Goal: Task Accomplishment & Management: Use online tool/utility

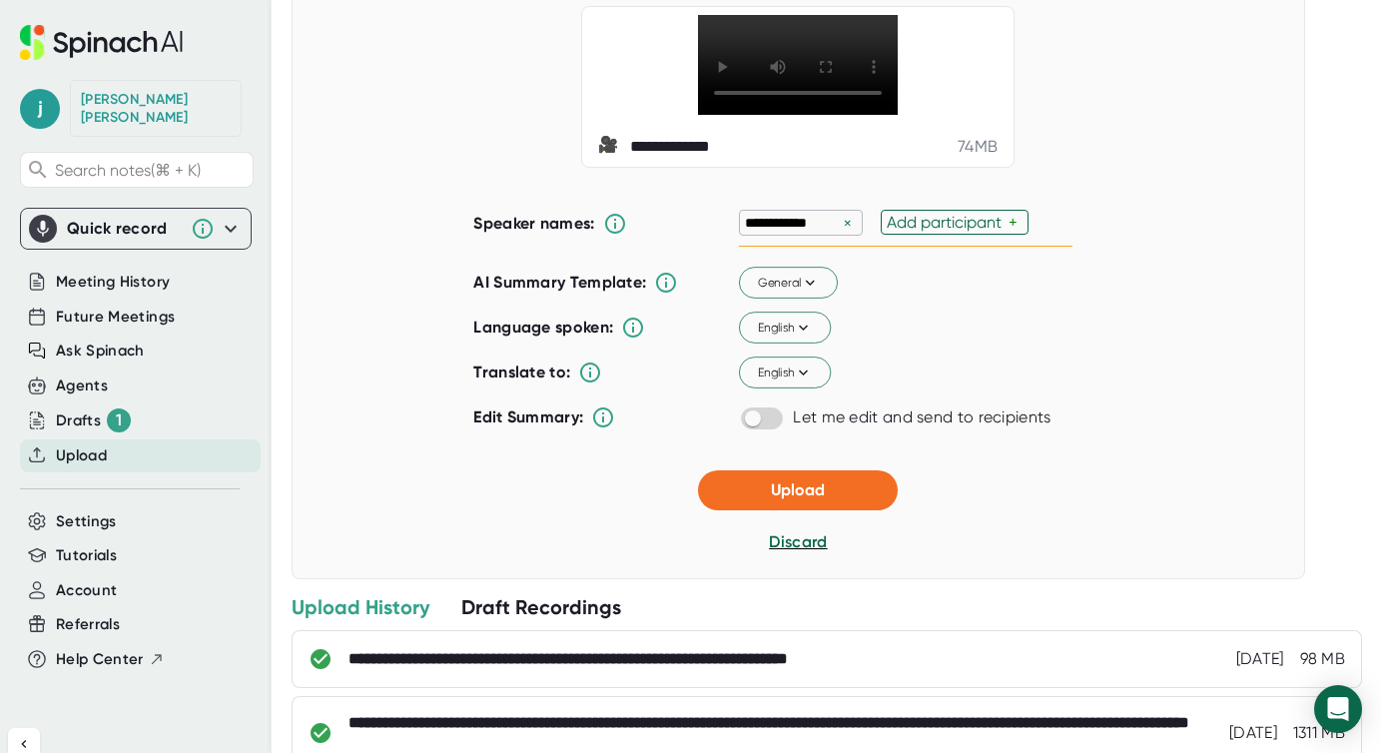
scroll to position [144, 0]
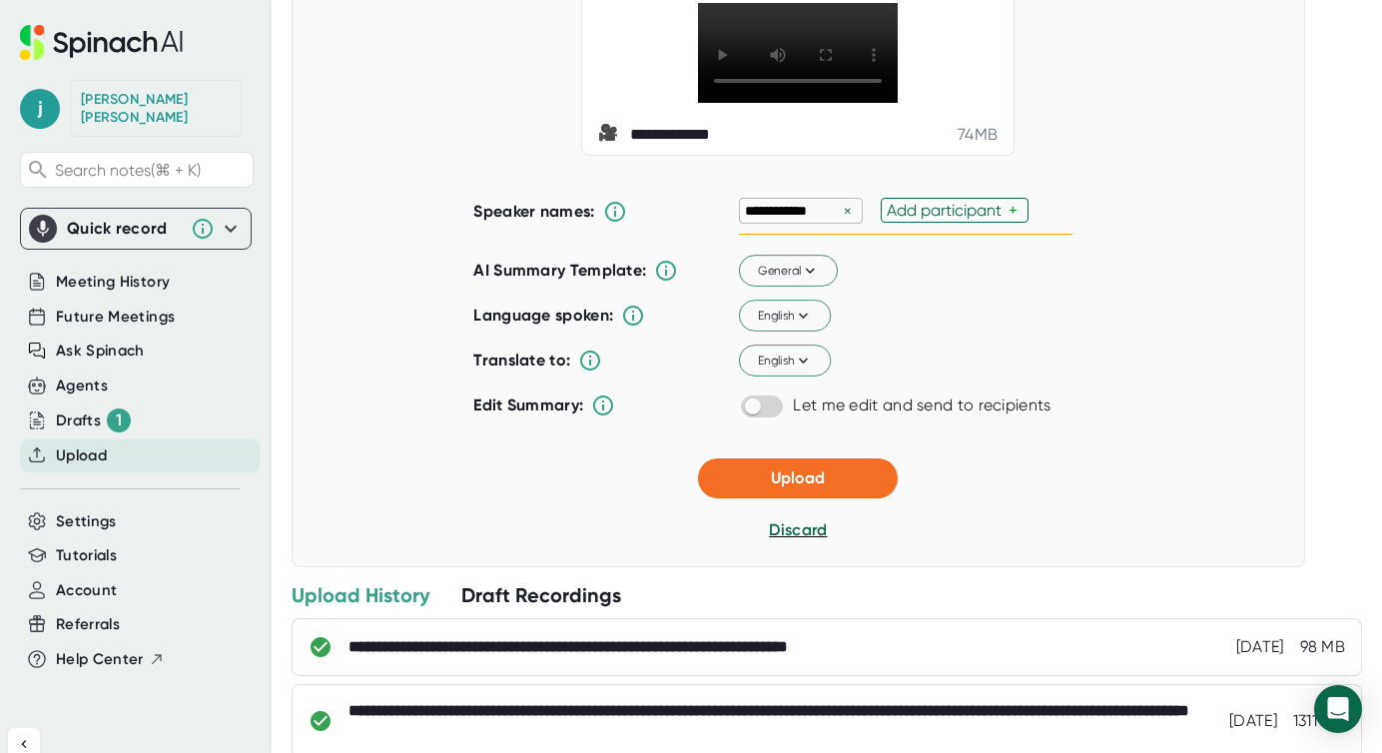
click at [849, 221] on div "×" at bounding box center [848, 211] width 18 height 19
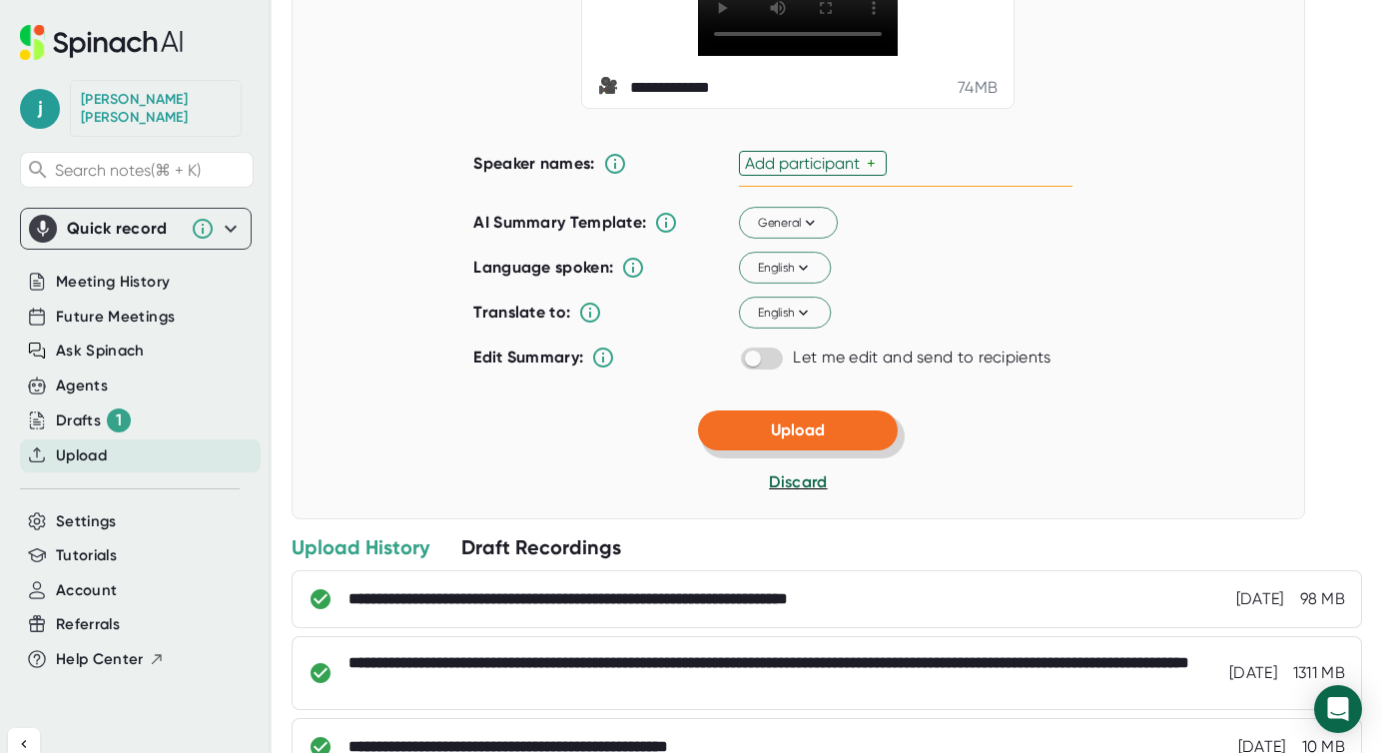
click at [840, 450] on button "Upload" at bounding box center [798, 430] width 200 height 40
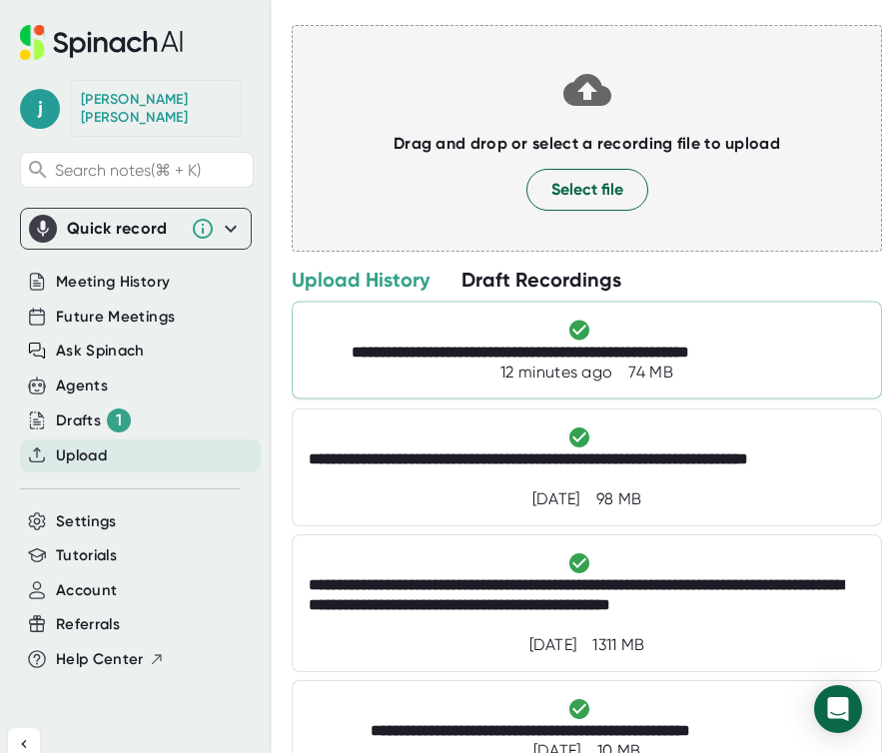
scroll to position [237, 0]
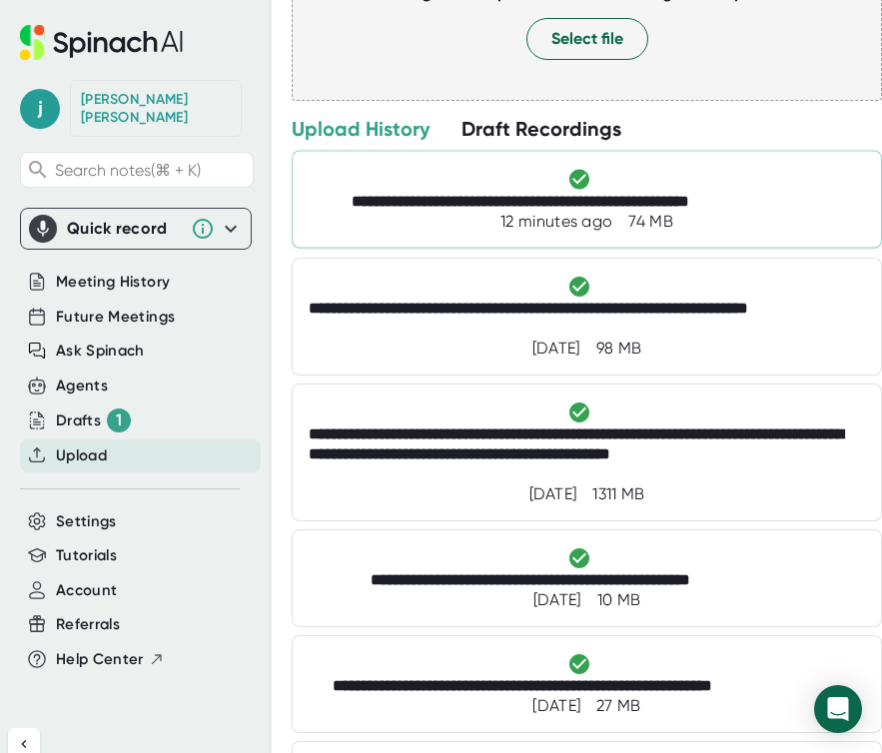
click at [479, 245] on div "**********" at bounding box center [587, 200] width 590 height 98
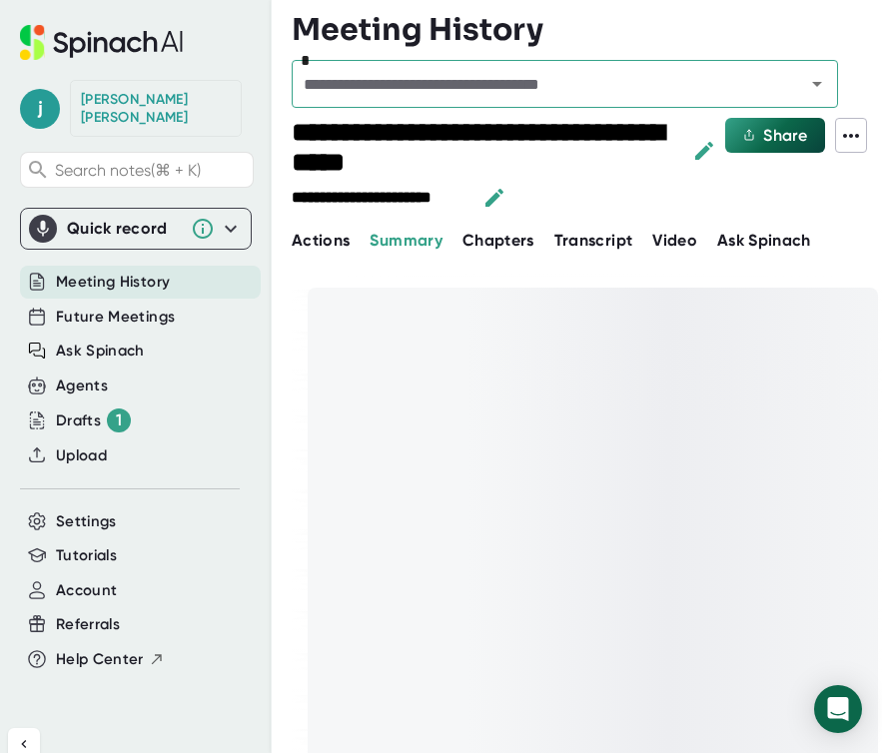
scroll to position [19, 0]
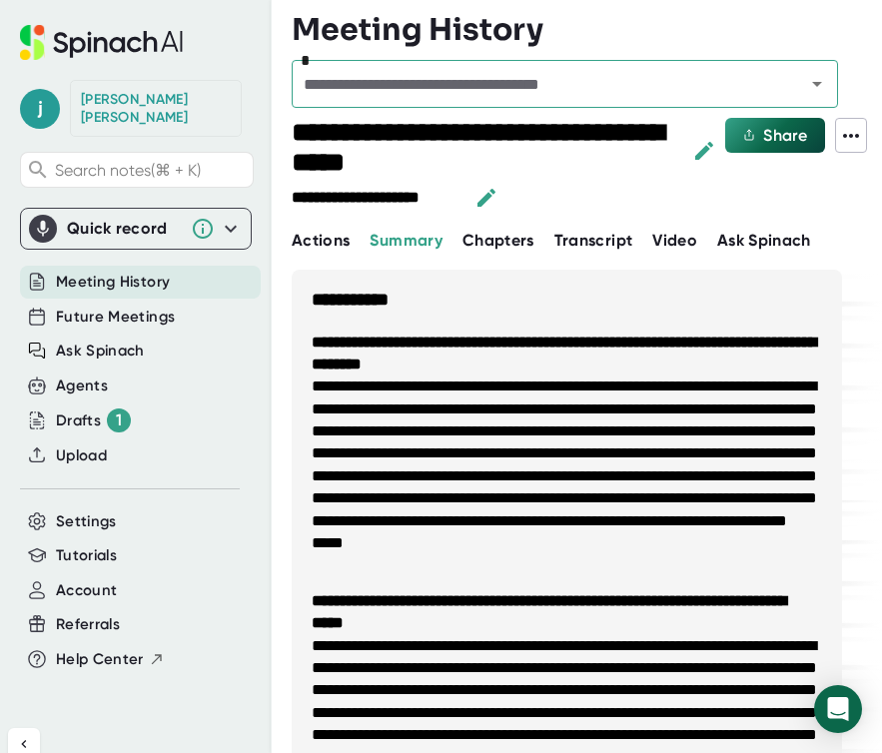
click at [595, 237] on span "Transcript" at bounding box center [593, 240] width 79 height 19
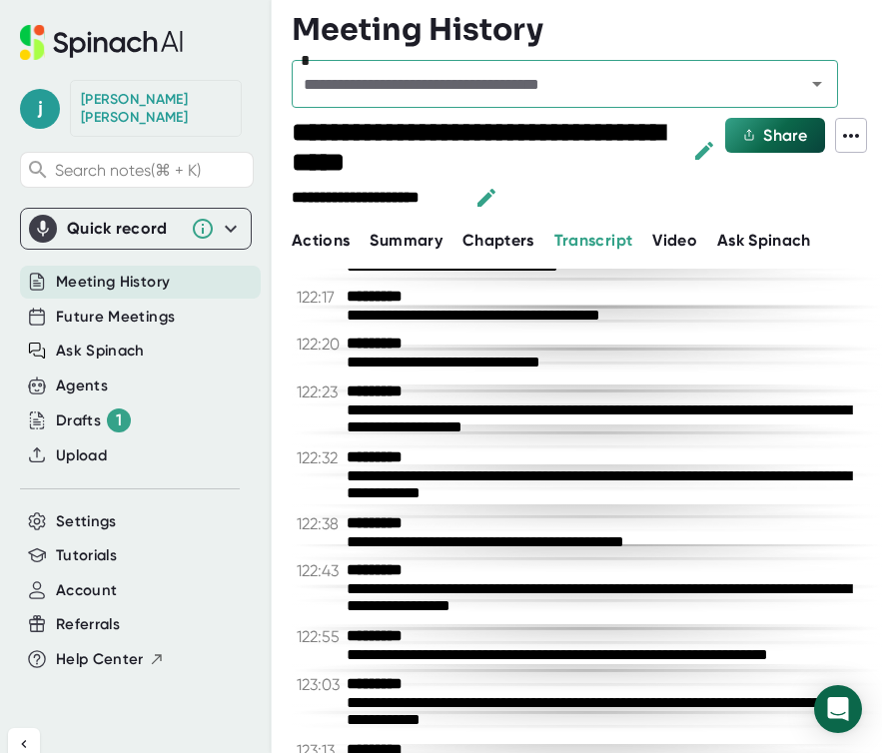
scroll to position [67047, 0]
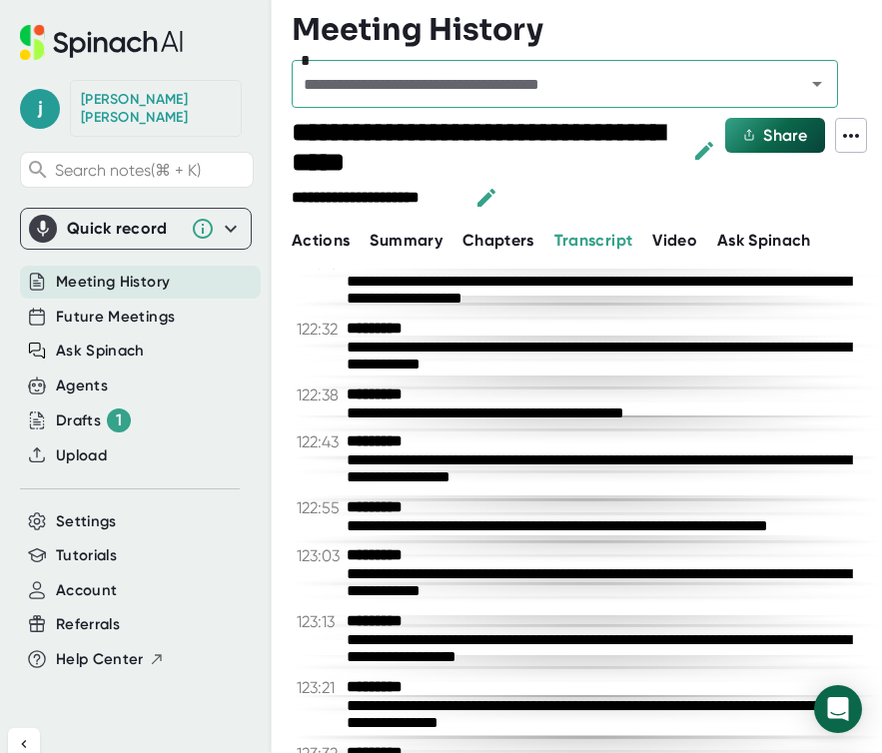
click at [848, 145] on icon at bounding box center [851, 136] width 24 height 24
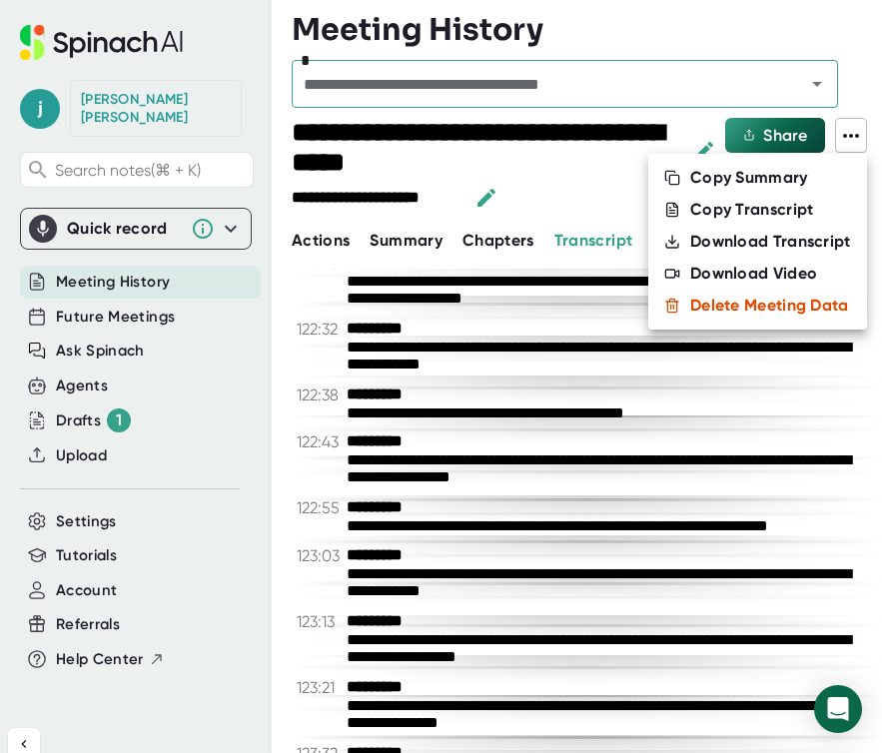
click at [803, 247] on div "Download Transcript" at bounding box center [770, 242] width 161 height 20
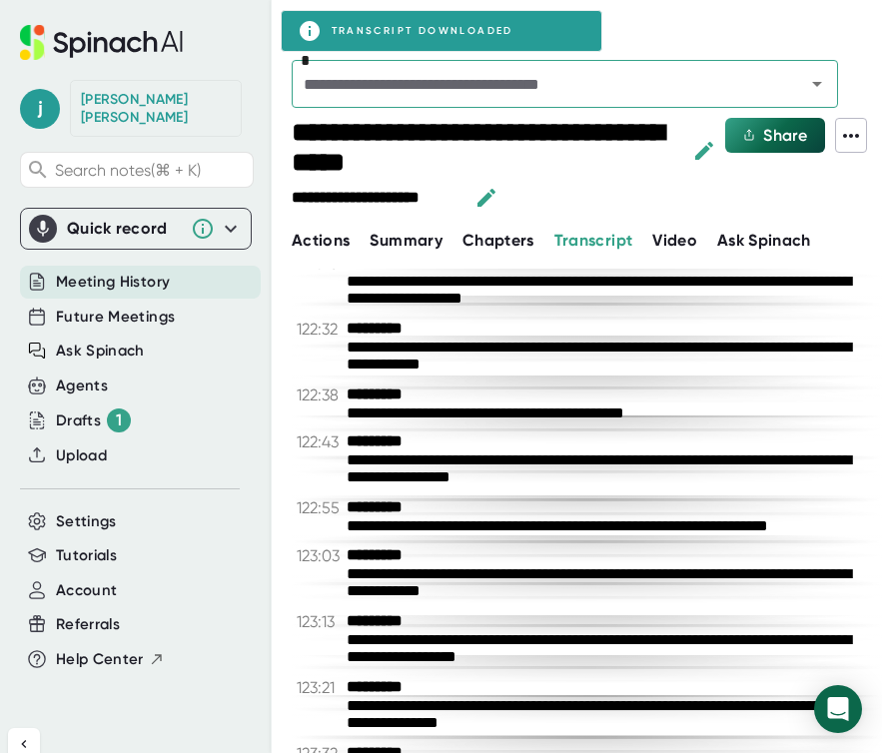
click at [404, 242] on span "Summary" at bounding box center [405, 240] width 72 height 19
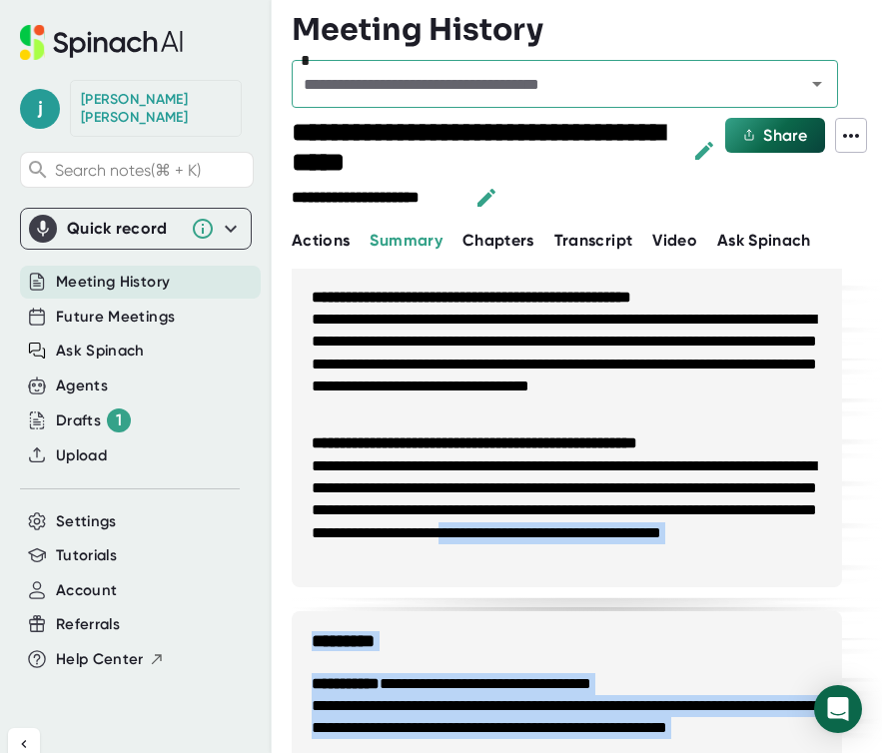
drag, startPoint x: 408, startPoint y: 708, endPoint x: 375, endPoint y: 554, distance: 157.3
click at [375, 554] on div "**********" at bounding box center [567, 353] width 550 height 1569
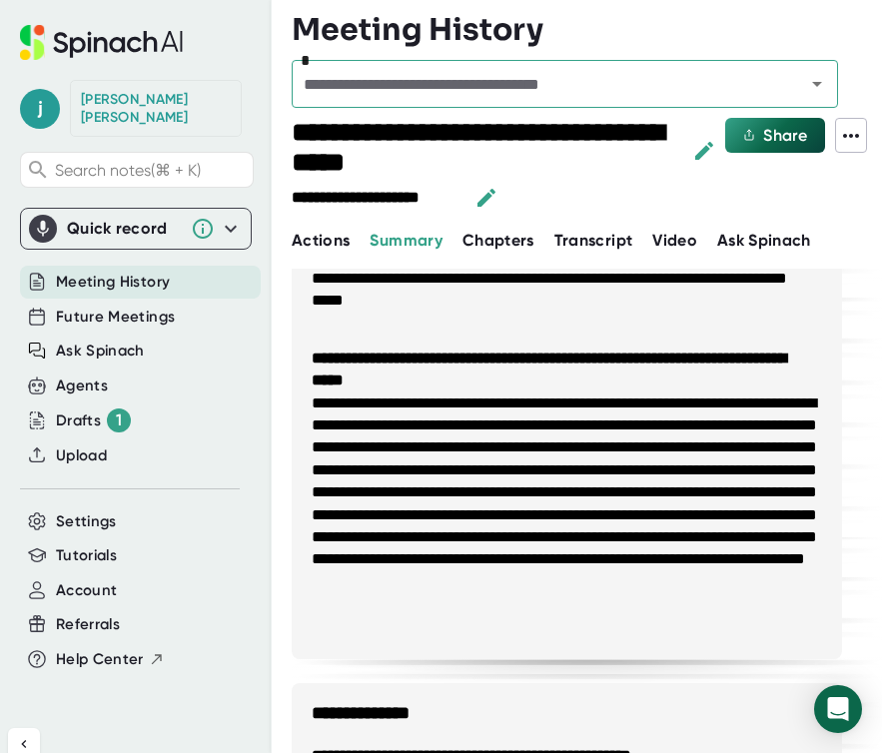
click at [378, 552] on li "**********" at bounding box center [567, 515] width 510 height 246
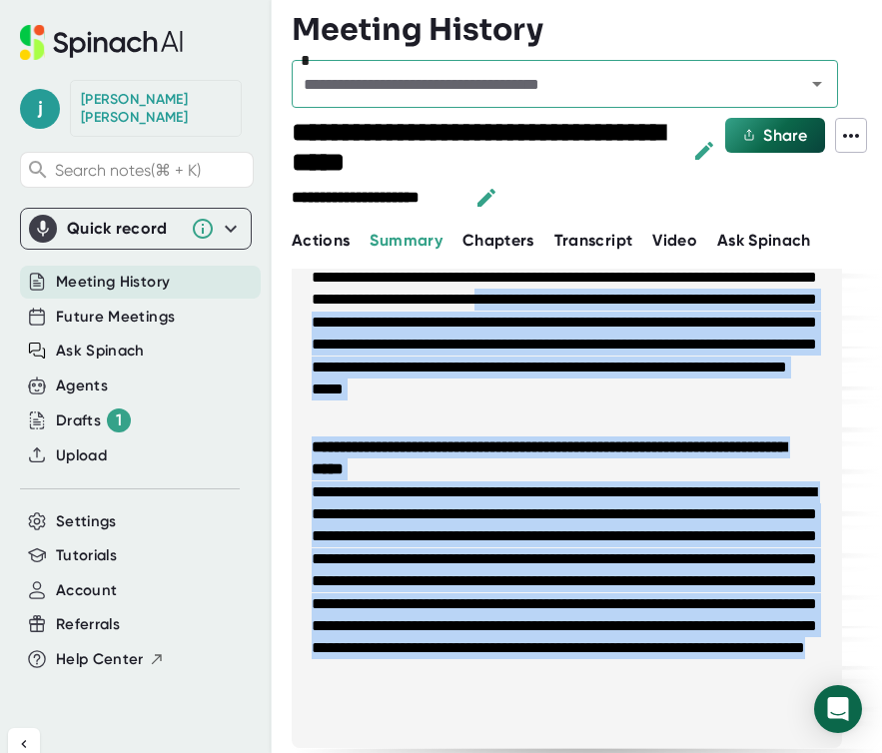
scroll to position [0, 0]
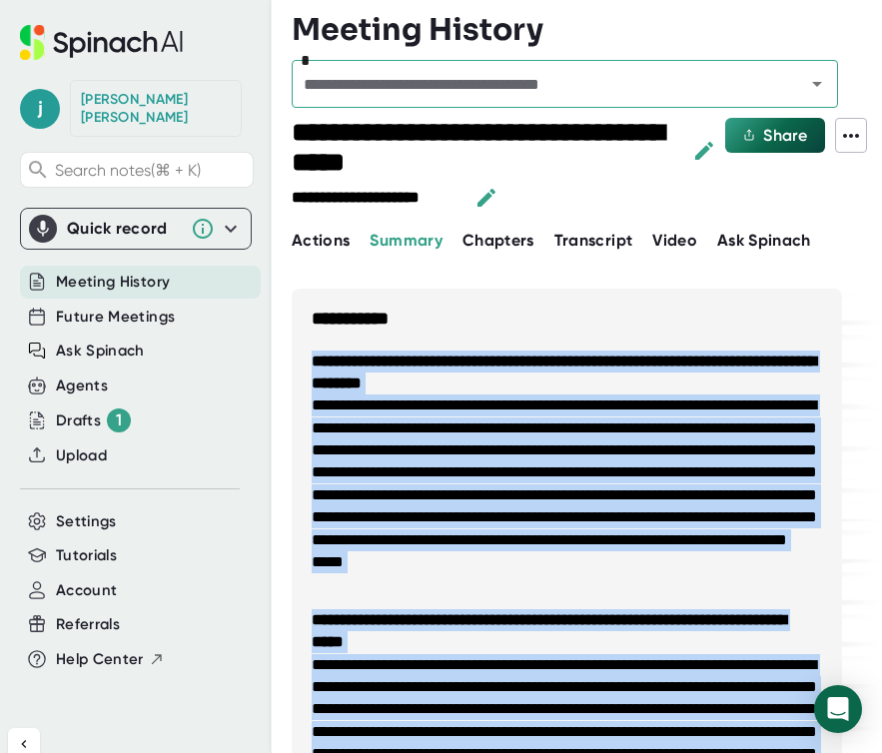
drag, startPoint x: 395, startPoint y: 641, endPoint x: 308, endPoint y: 355, distance: 298.8
click at [308, 355] on ul "**********" at bounding box center [567, 626] width 550 height 591
copy ul "**********"
drag, startPoint x: 670, startPoint y: 608, endPoint x: 311, endPoint y: 326, distance: 457.2
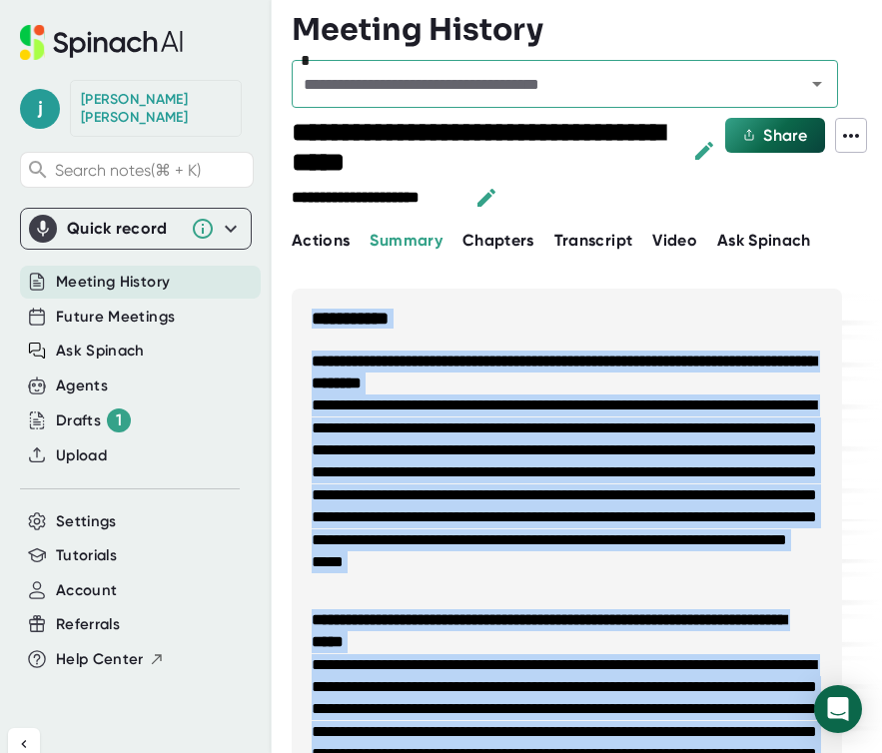
copy div "**********"
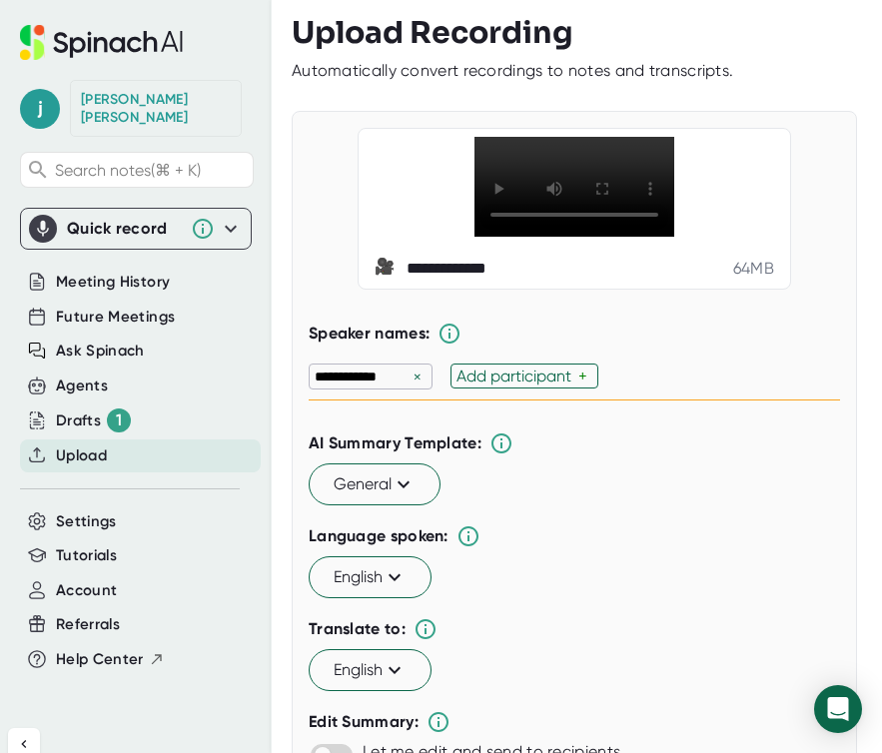
click at [415, 386] on div "×" at bounding box center [417, 376] width 18 height 19
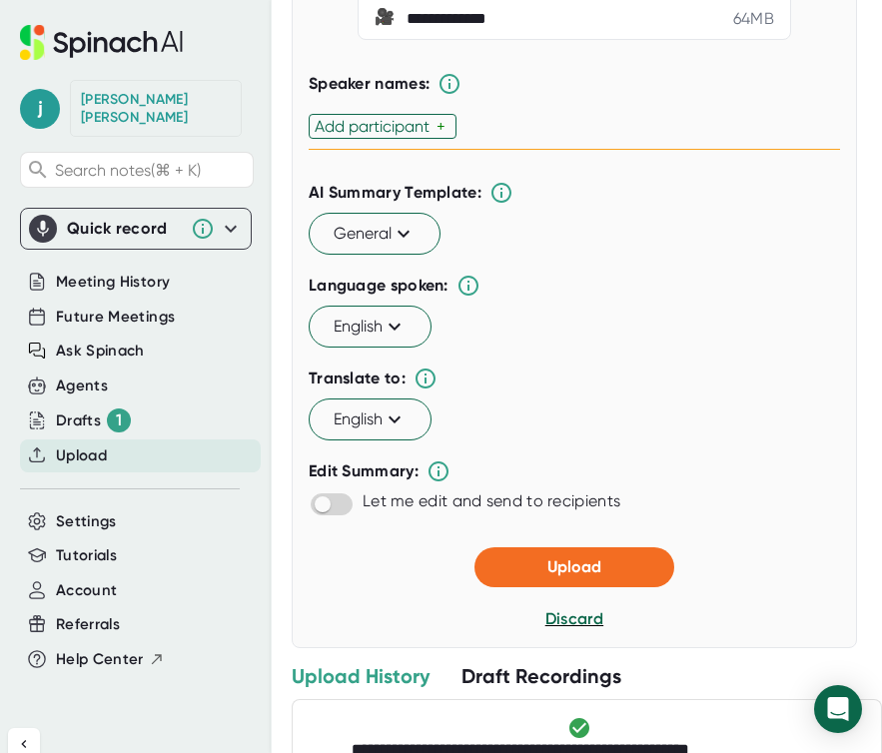
scroll to position [280, 0]
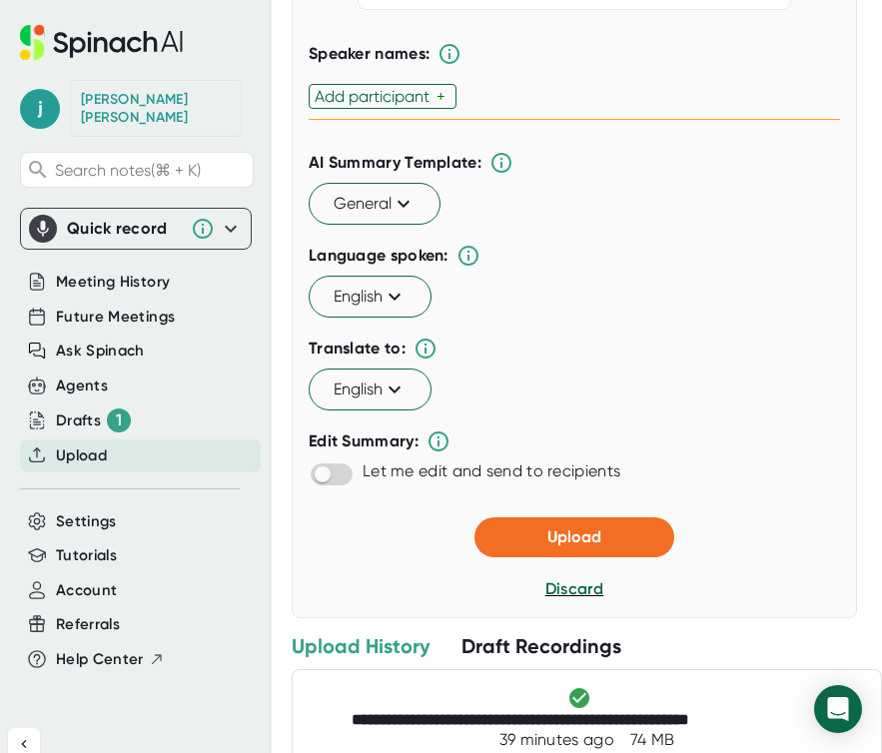
click at [447, 106] on div "+" at bounding box center [443, 96] width 14 height 19
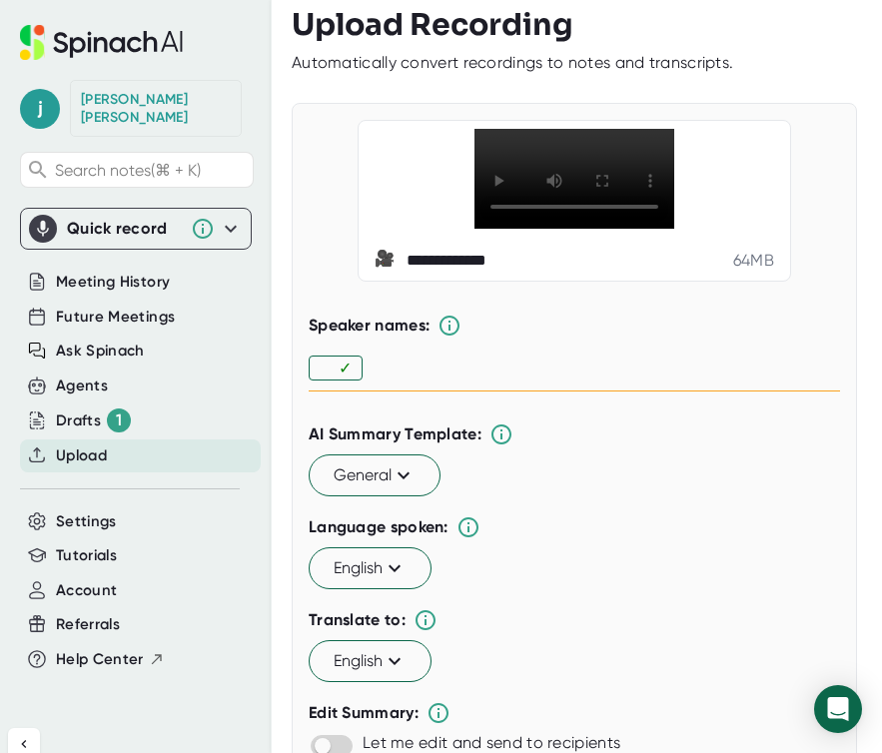
scroll to position [0, 0]
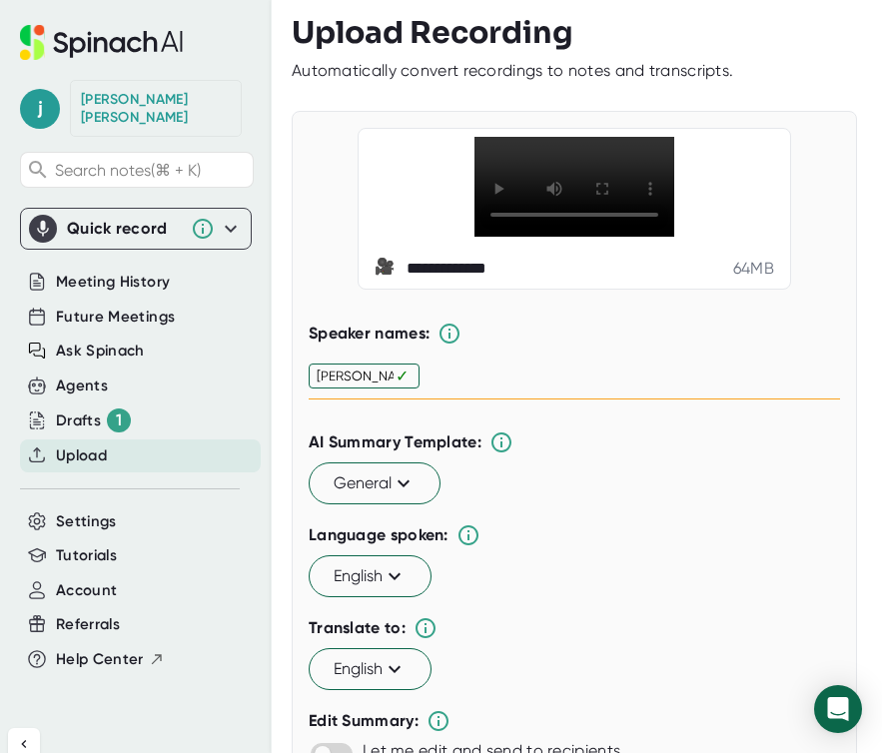
type input "[PERSON_NAME]"
click at [475, 399] on div "✓" at bounding box center [574, 376] width 531 height 46
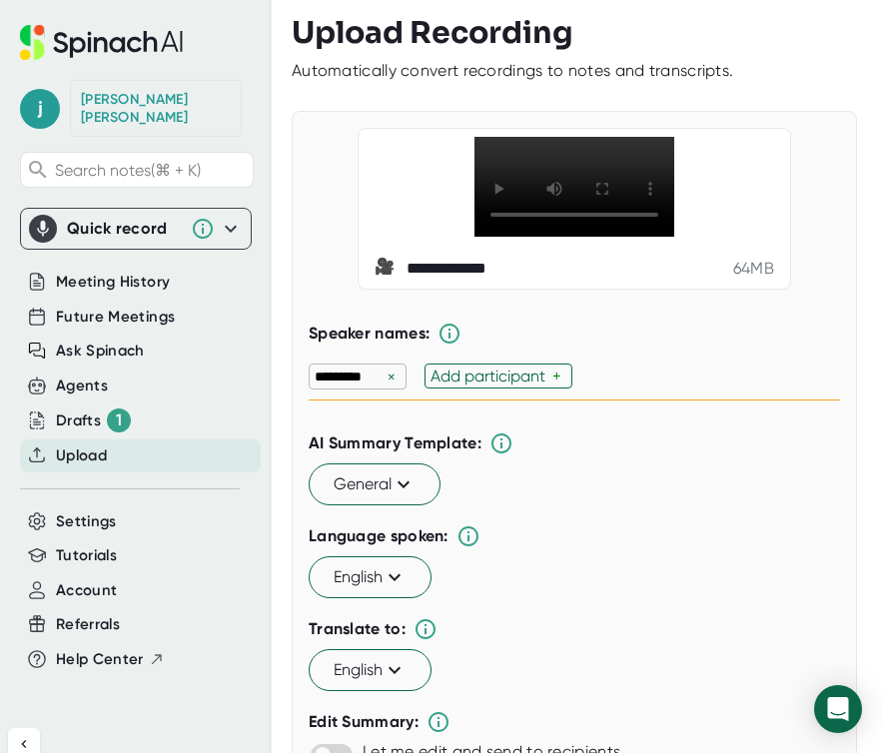
click at [476, 385] on div "Add participant" at bounding box center [491, 375] width 122 height 19
type input "[PERSON_NAME] [PERSON_NAME]"
type input "[PERSON_NAME]"
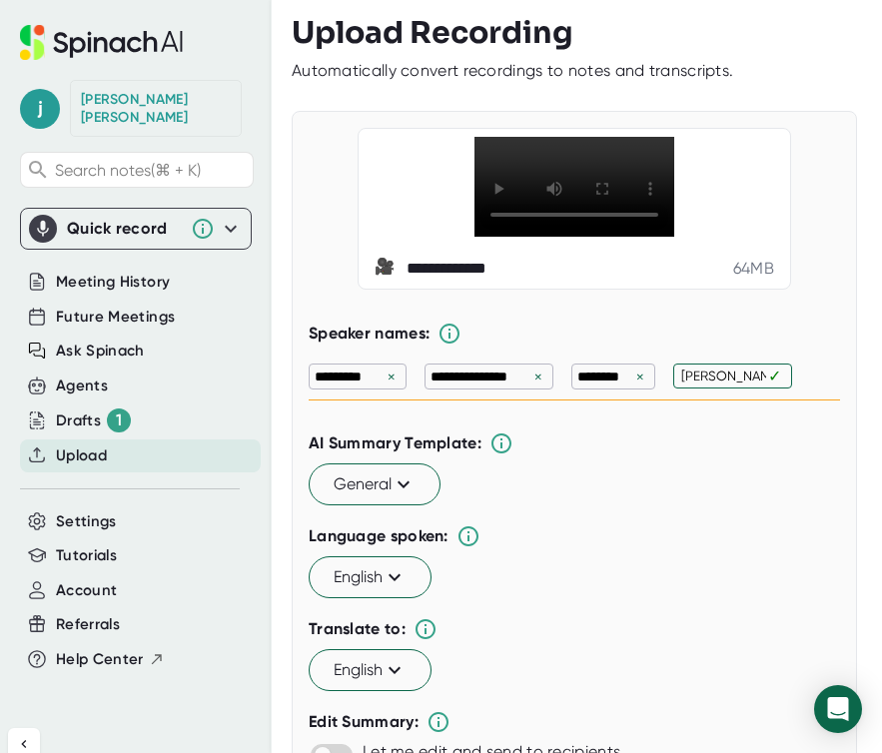
scroll to position [0, 3]
type input "[PERSON_NAME]"
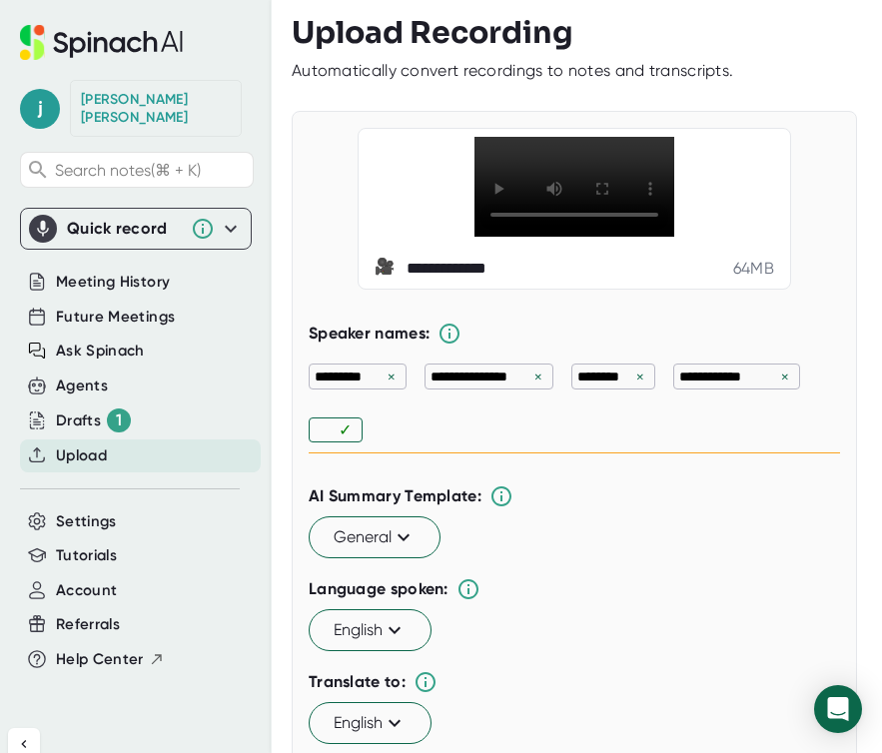
type input "A"
type input "[PERSON_NAME]"
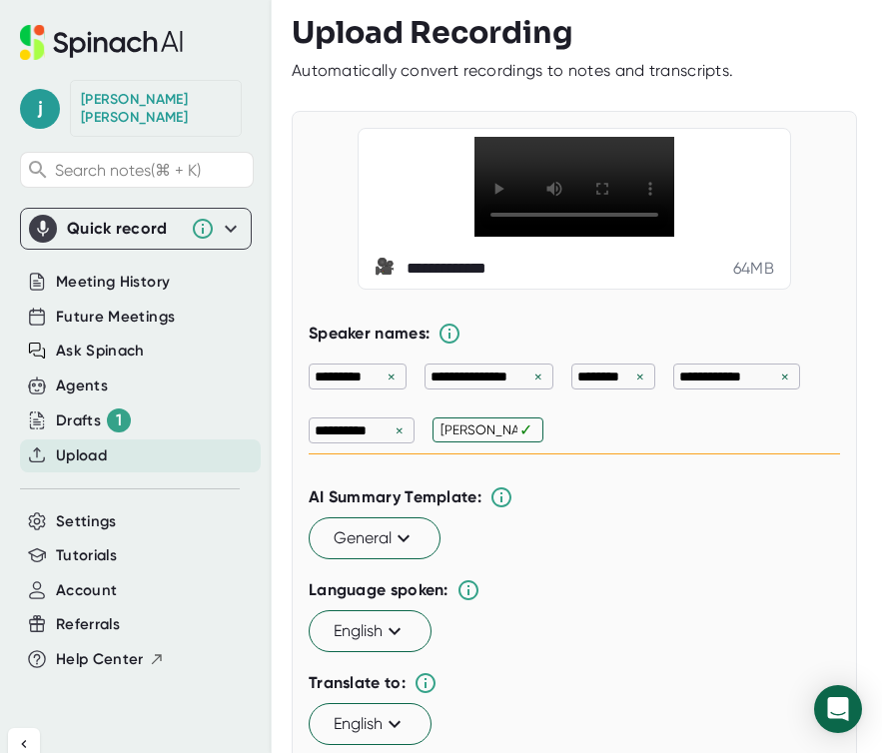
type input "[PERSON_NAME]"
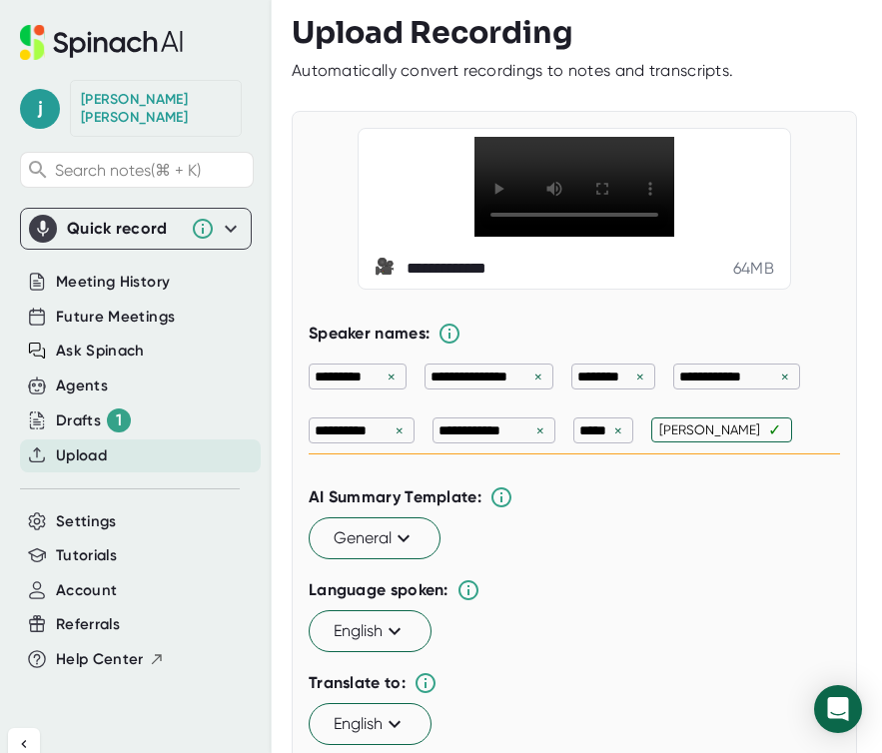
type input "[PERSON_NAME]"
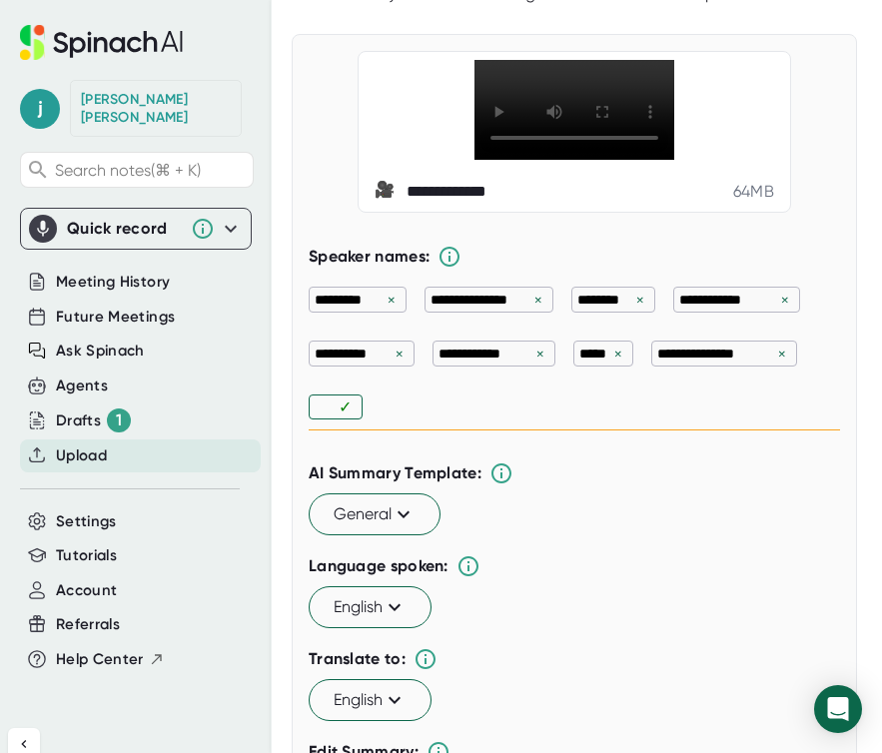
scroll to position [64, 0]
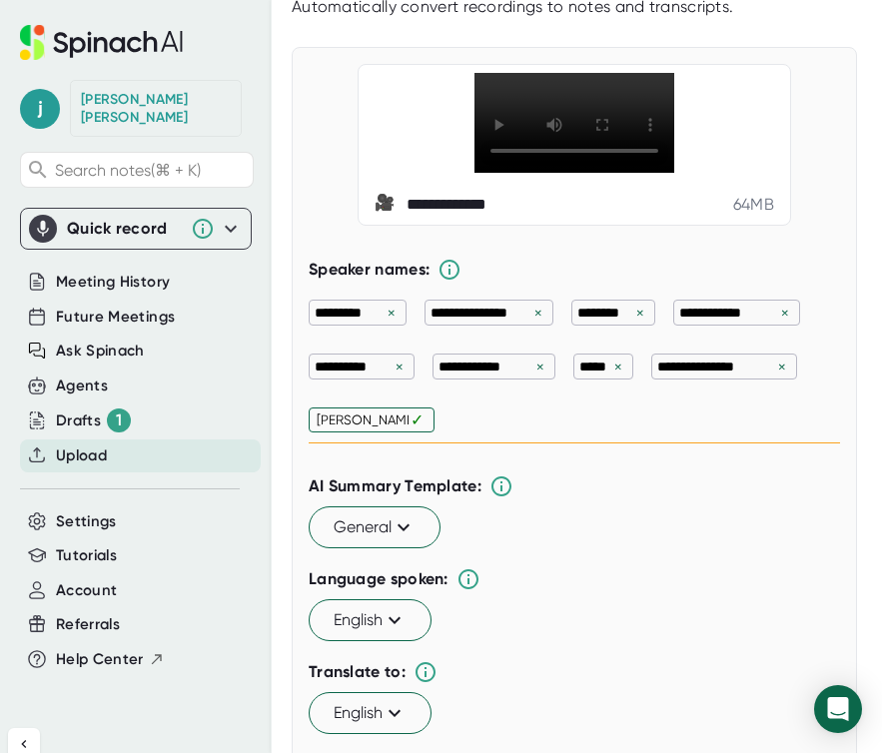
type input "[PERSON_NAME]"
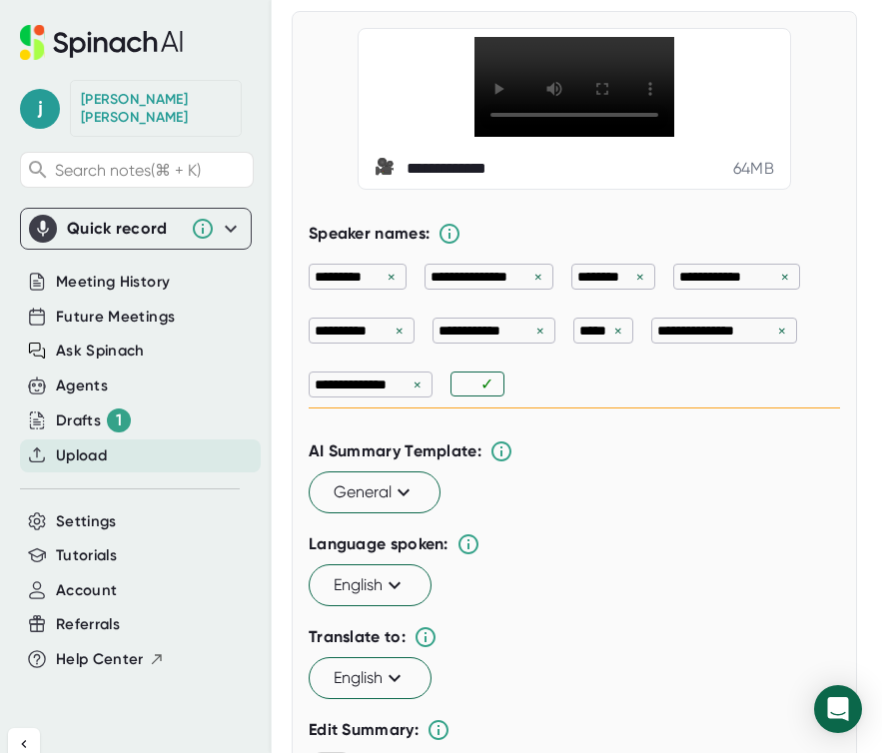
scroll to position [0, 0]
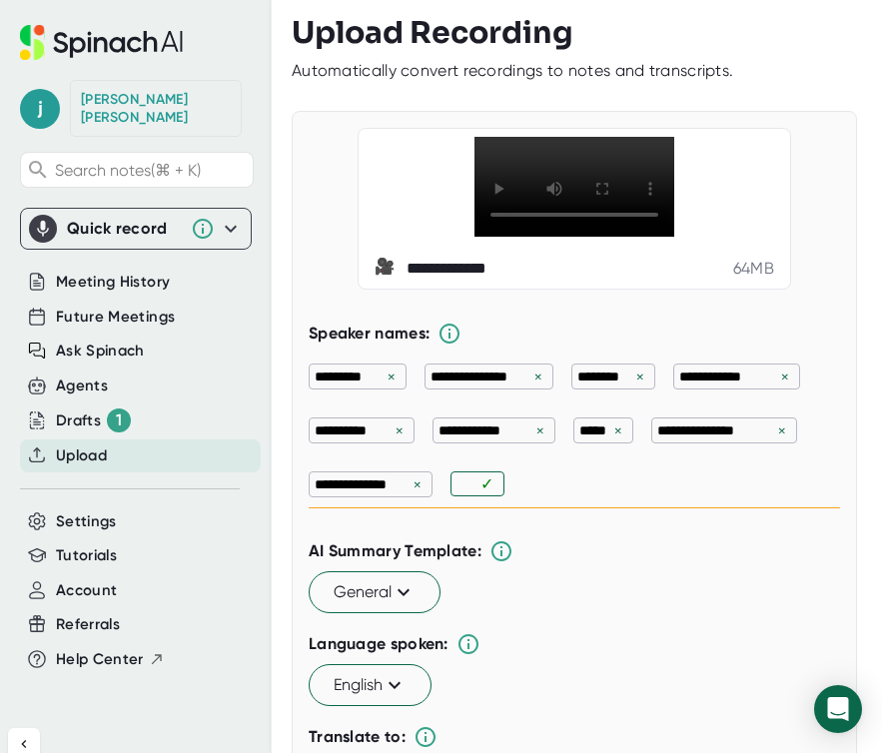
paste input "[PERSON_NAME] [PERSON_NAME] [PERSON_NAME] [PERSON_NAME] [PERSON_NAME] [PERSON_N…"
type input "[PERSON_NAME] [PERSON_NAME] [PERSON_NAME] [PERSON_NAME] [PERSON_NAME] [PERSON_N…"
type input "L"
type input "[PERSON_NAME]"
click at [606, 440] on p "*****" at bounding box center [594, 430] width 30 height 20
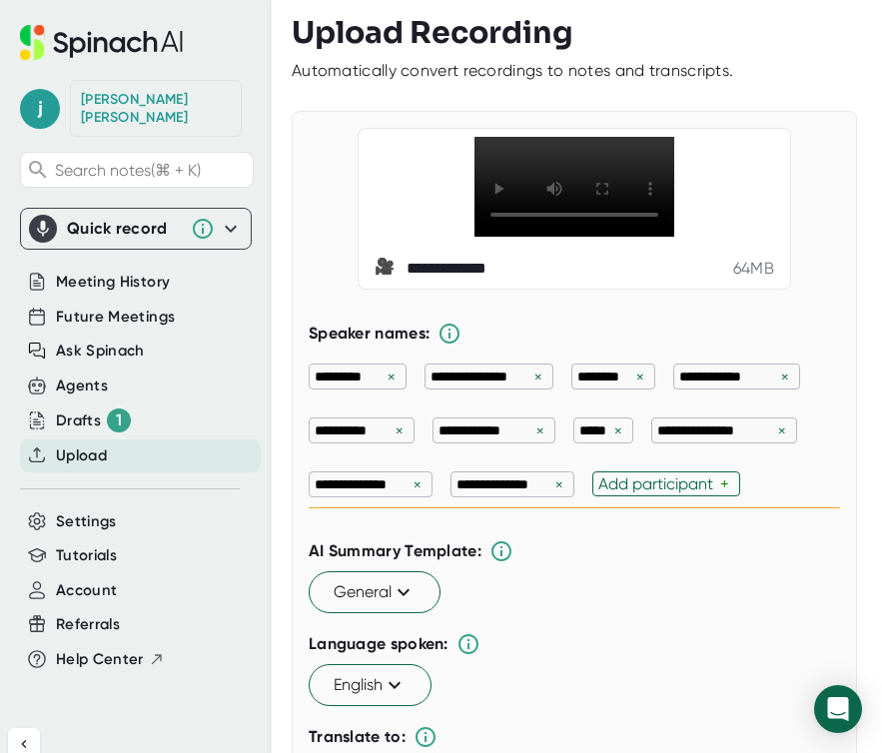
click at [607, 440] on p "*****" at bounding box center [594, 430] width 30 height 20
click at [617, 440] on div "×" at bounding box center [618, 430] width 18 height 19
click at [624, 493] on div "Add participant" at bounding box center [659, 483] width 122 height 19
type input "[PERSON_NAME]"
click at [768, 508] on div "**********" at bounding box center [574, 430] width 531 height 155
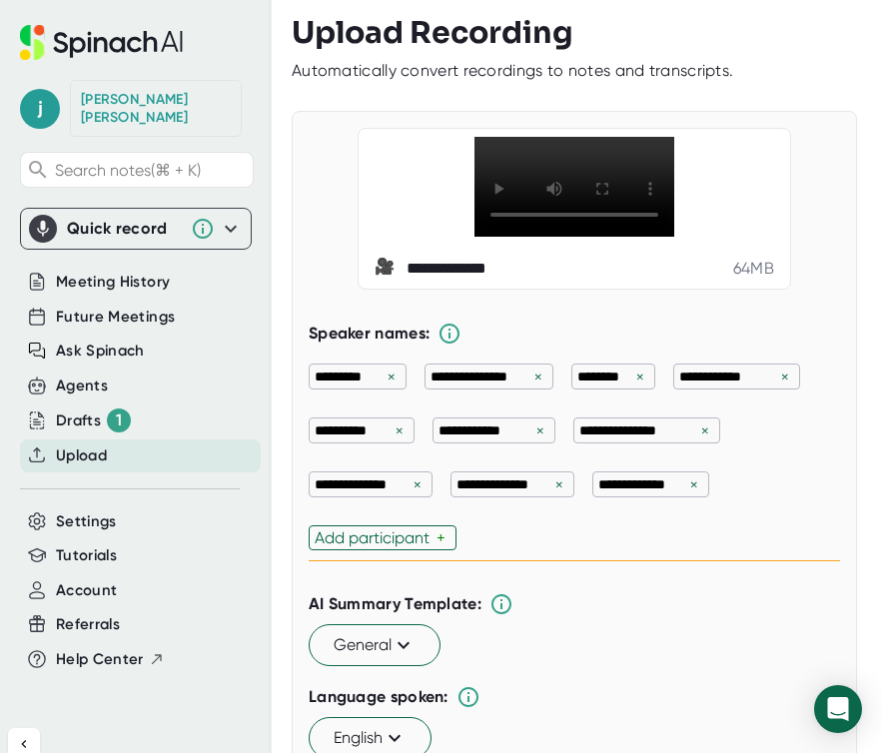
click at [387, 547] on div "Add participant" at bounding box center [376, 537] width 122 height 19
type input "[PERSON_NAME]"
click at [520, 561] on div "**********" at bounding box center [574, 457] width 531 height 208
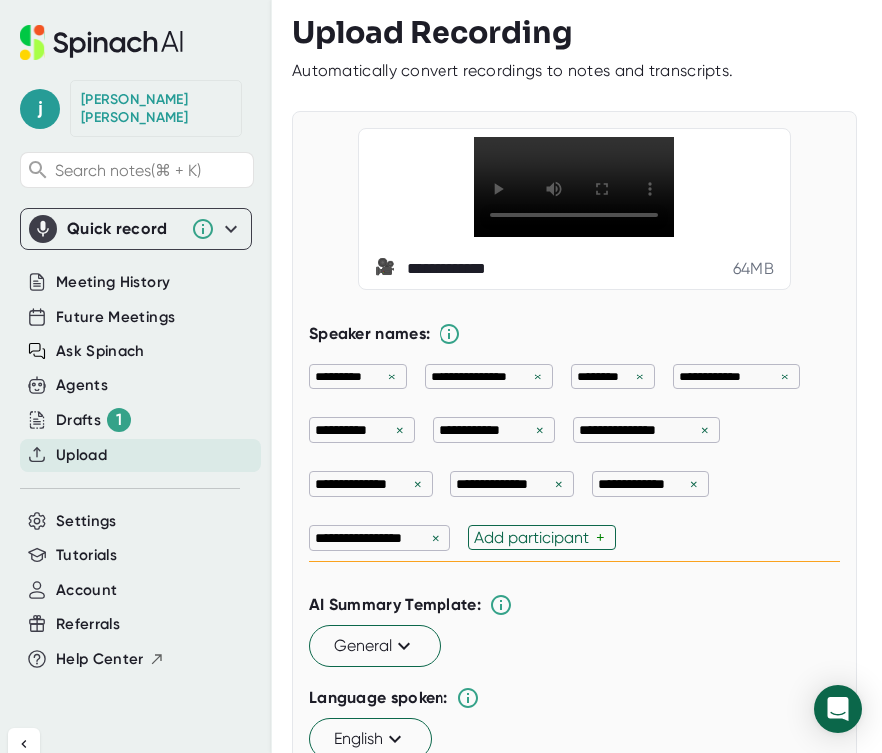
click at [520, 547] on div "Add participant" at bounding box center [535, 537] width 122 height 19
type input "[PERSON_NAME]"
click at [627, 562] on div "**********" at bounding box center [574, 457] width 531 height 209
click at [651, 547] on div "Add participant" at bounding box center [703, 537] width 122 height 19
type input "[PERSON_NAME]"
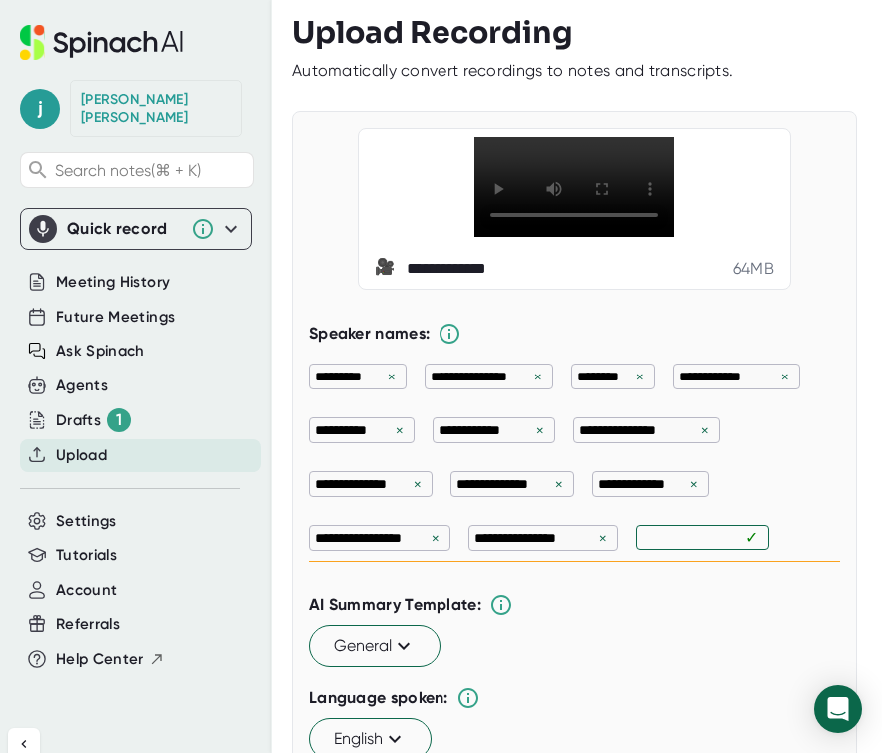
click at [770, 562] on div "**********" at bounding box center [574, 457] width 531 height 209
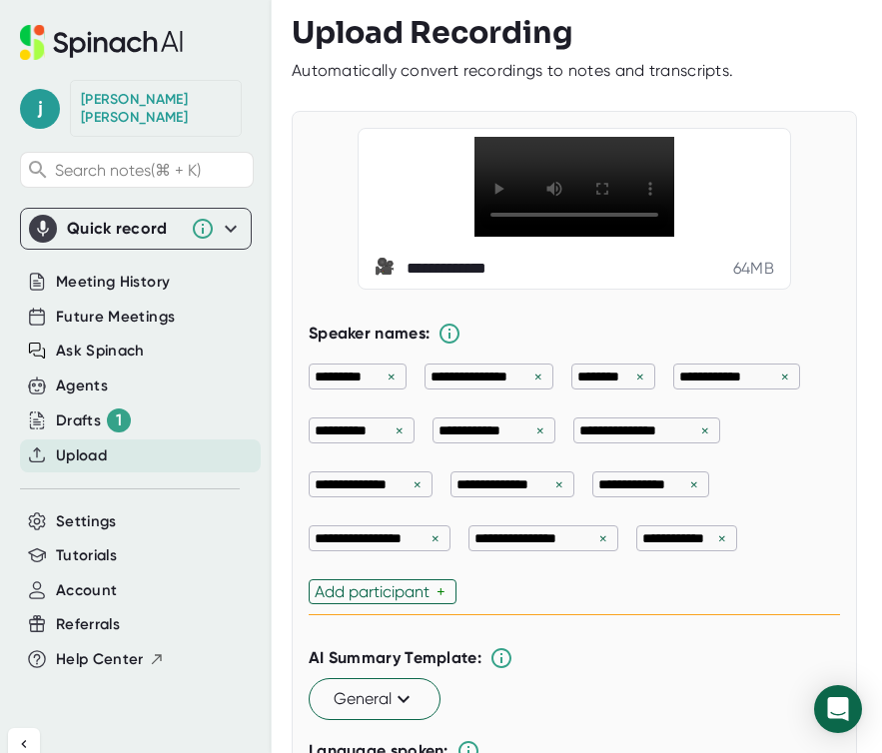
click at [399, 601] on div "Add participant" at bounding box center [376, 591] width 122 height 19
type input "[DEMOGRAPHIC_DATA][PERSON_NAME]"
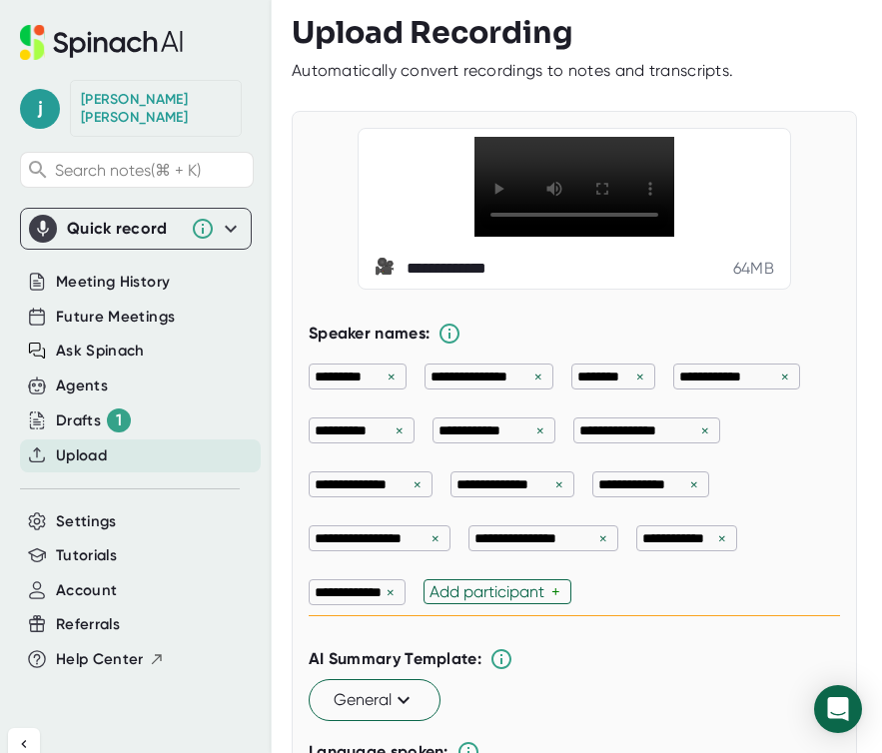
click at [493, 616] on div "**********" at bounding box center [574, 484] width 531 height 263
click at [473, 601] on div "Add participant" at bounding box center [512, 591] width 122 height 19
type input "Matte Fulle"
click at [601, 616] on div "**********" at bounding box center [574, 484] width 531 height 263
click at [602, 601] on div "Add participant" at bounding box center [631, 591] width 122 height 19
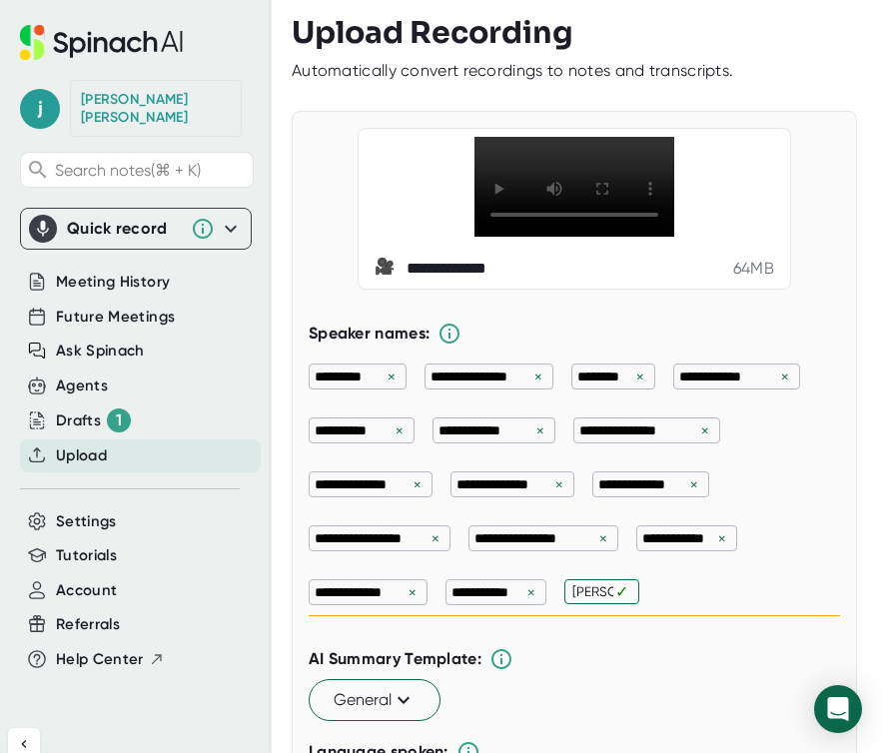
type input "[PERSON_NAME]"
click at [645, 616] on div "**********" at bounding box center [574, 484] width 531 height 263
click at [668, 601] on div "Add participant" at bounding box center [702, 591] width 122 height 19
type input "[PERSON_NAME]"
click at [770, 600] on input "text" at bounding box center [774, 591] width 24 height 17
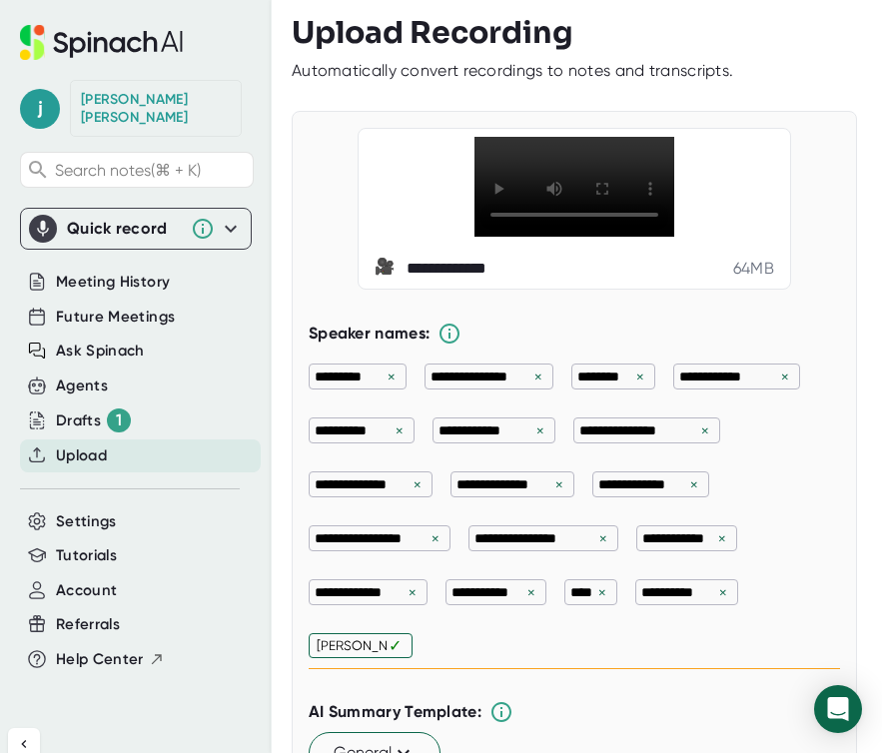
type input "[PERSON_NAME]"
click at [568, 605] on div "**** ×" at bounding box center [590, 592] width 53 height 26
click at [603, 602] on div "×" at bounding box center [602, 592] width 18 height 19
type input "[PERSON_NAME]"
click at [484, 668] on div "**********" at bounding box center [574, 511] width 531 height 316
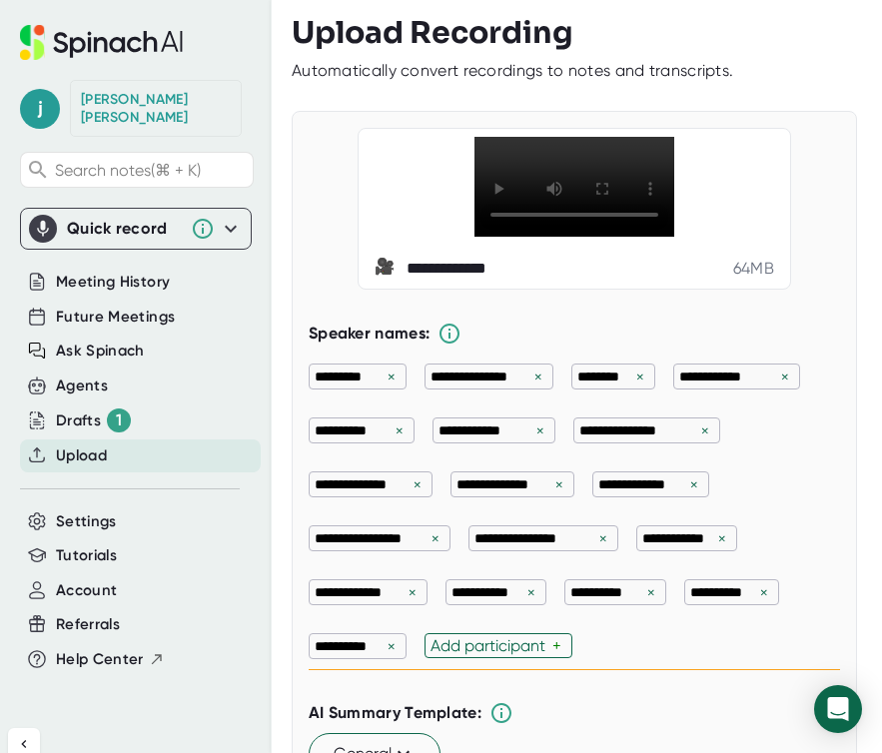
click at [482, 655] on div "Add participant" at bounding box center [491, 645] width 122 height 19
type input "[PERSON_NAME]"
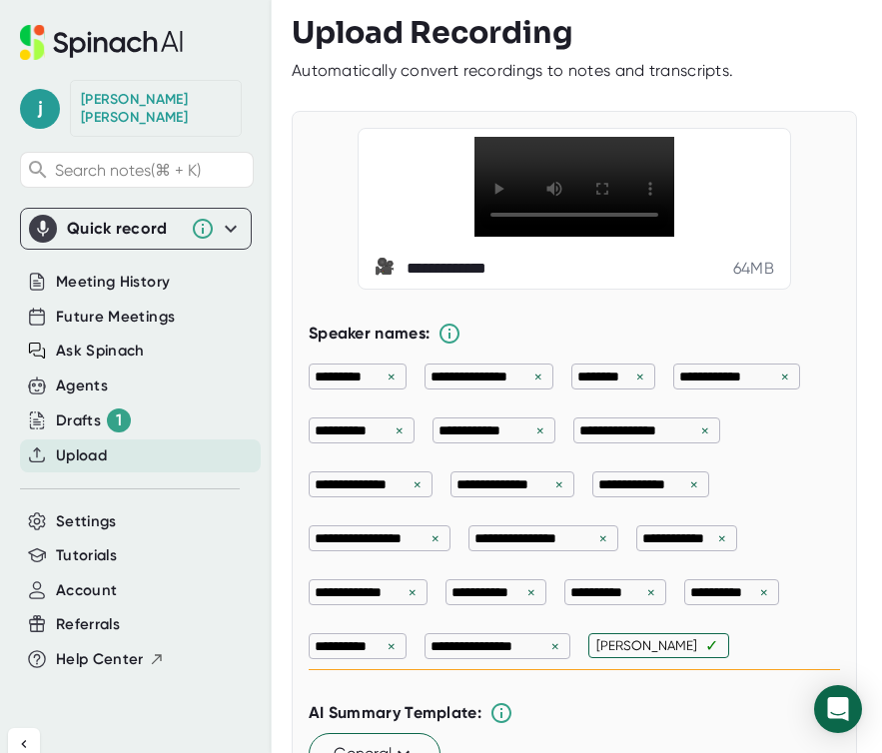
type input "[PERSON_NAME]"
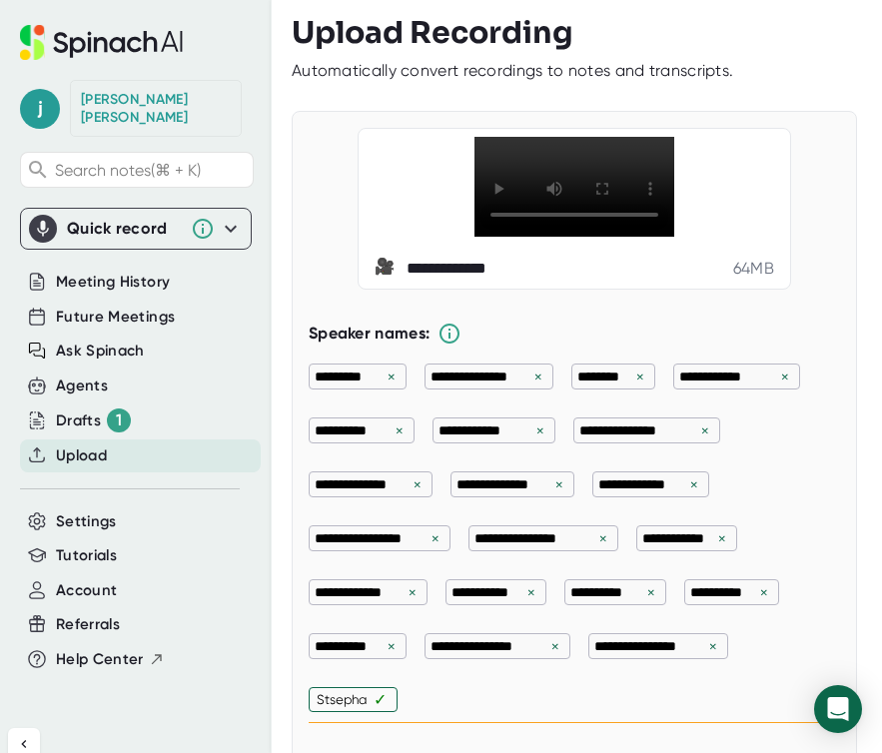
scroll to position [4, 0]
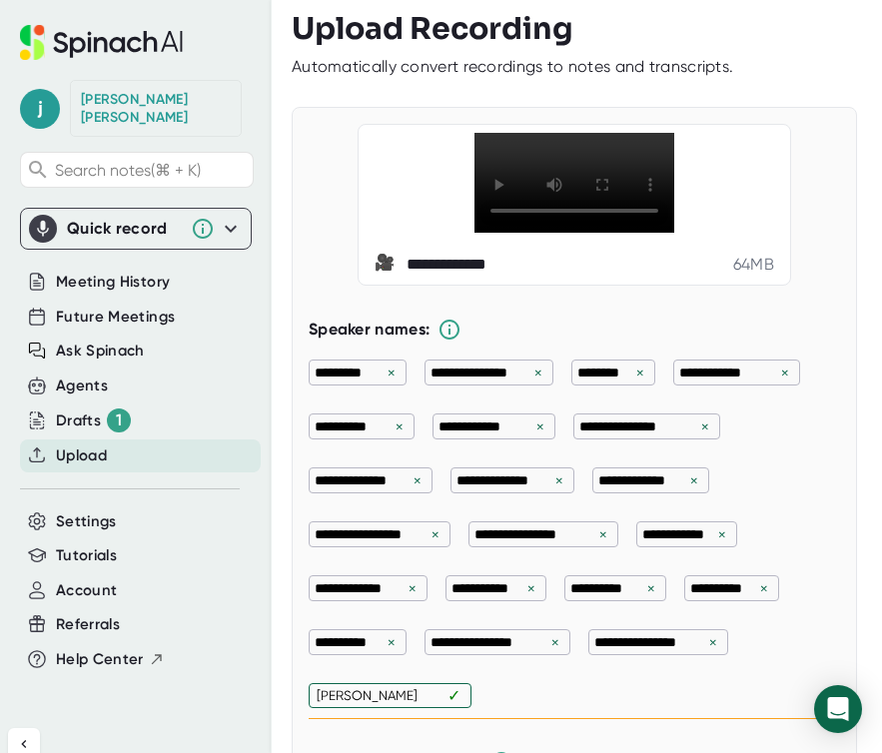
type input "[PERSON_NAME]"
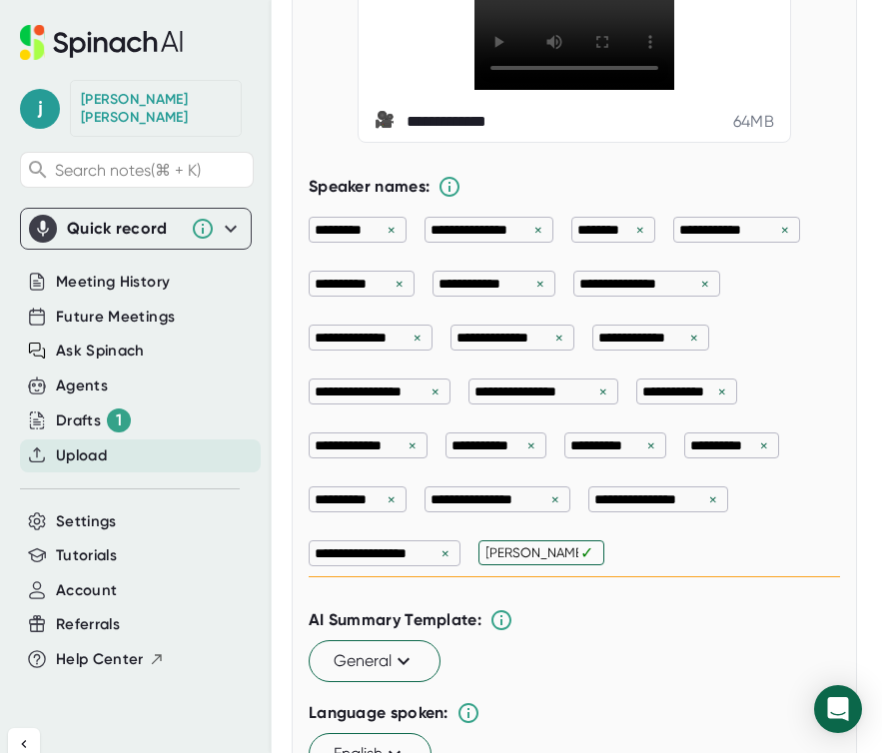
scroll to position [0, 1]
type input "[PERSON_NAME]"
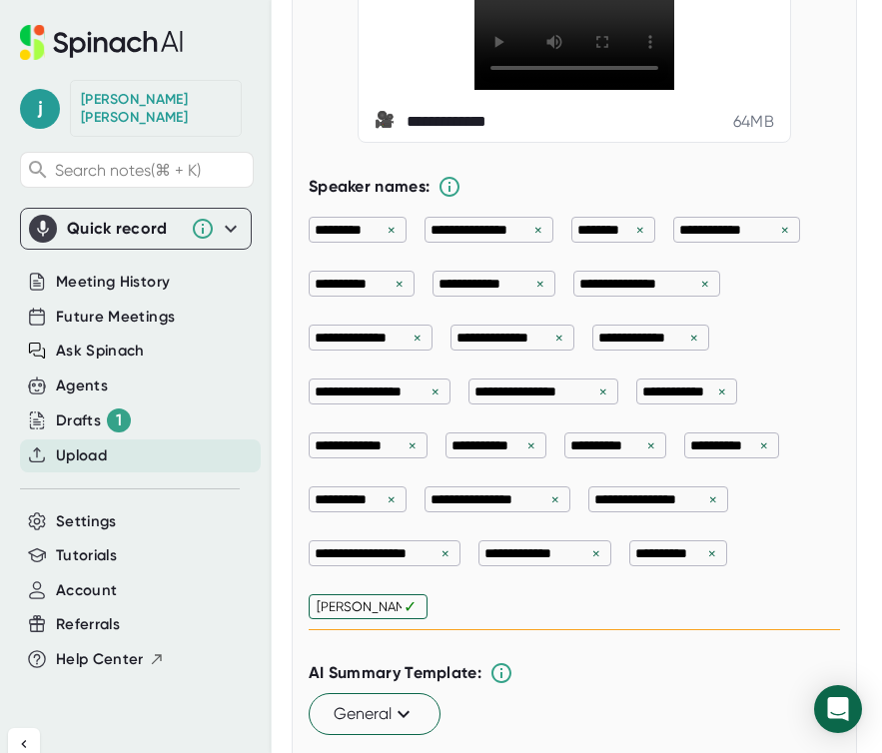
type input "[PERSON_NAME]"
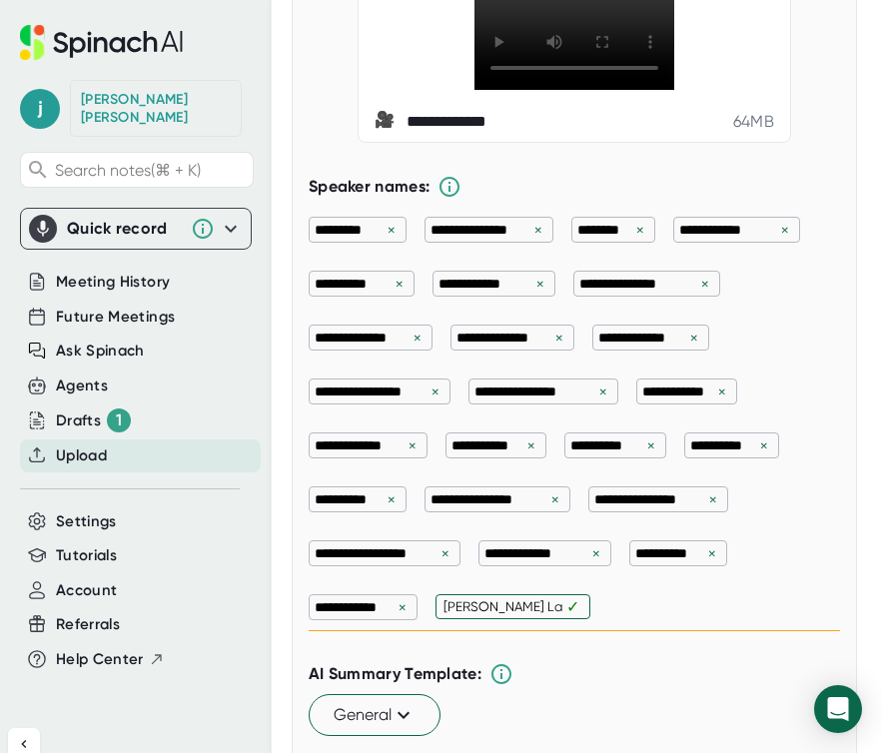
type input "[PERSON_NAME] De La [PERSON_NAME]"
type input "T"
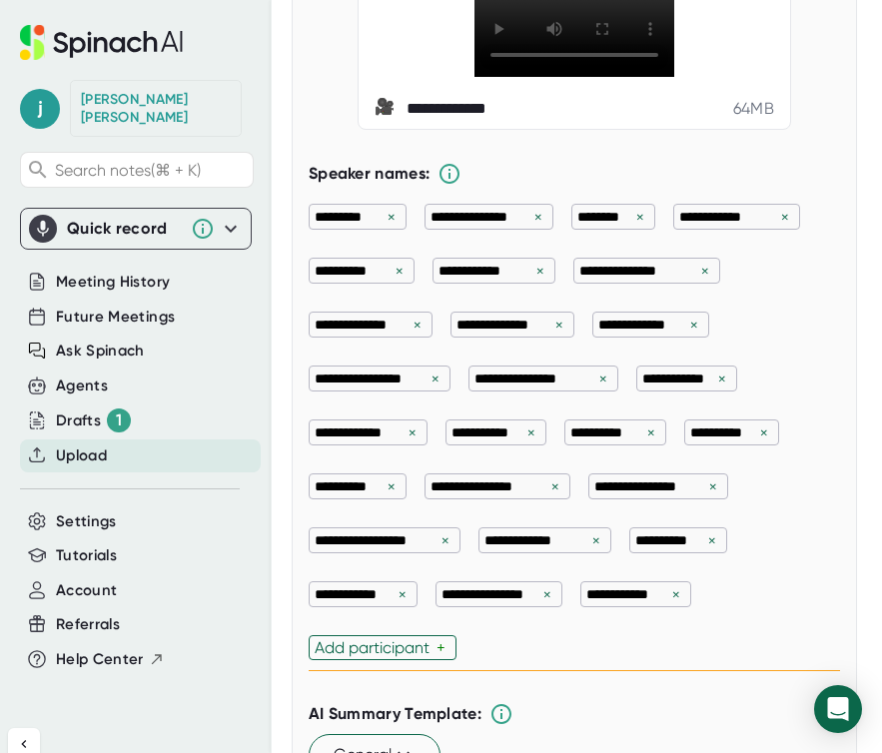
scroll to position [170, 0]
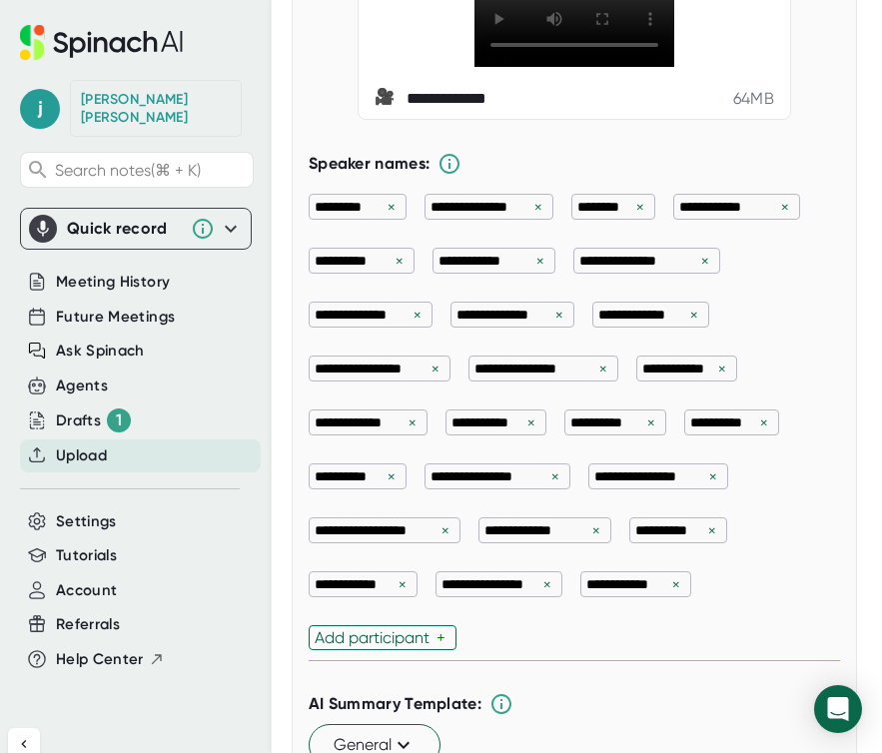
click at [729, 635] on div "**********" at bounding box center [574, 422] width 531 height 477
click at [416, 647] on div "Add participant" at bounding box center [376, 637] width 122 height 19
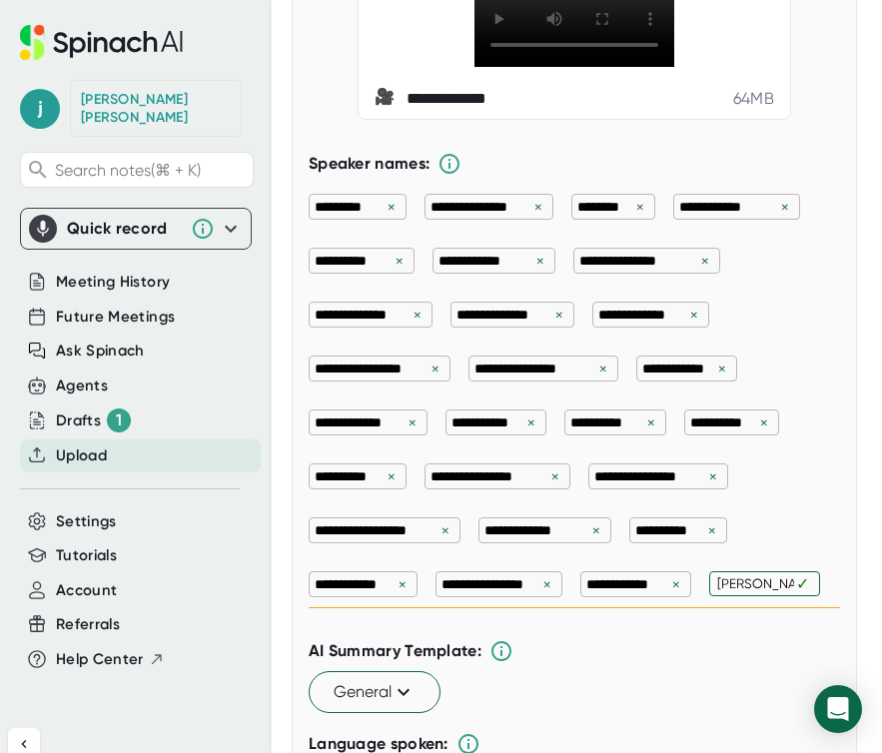
type input "[PERSON_NAME]"
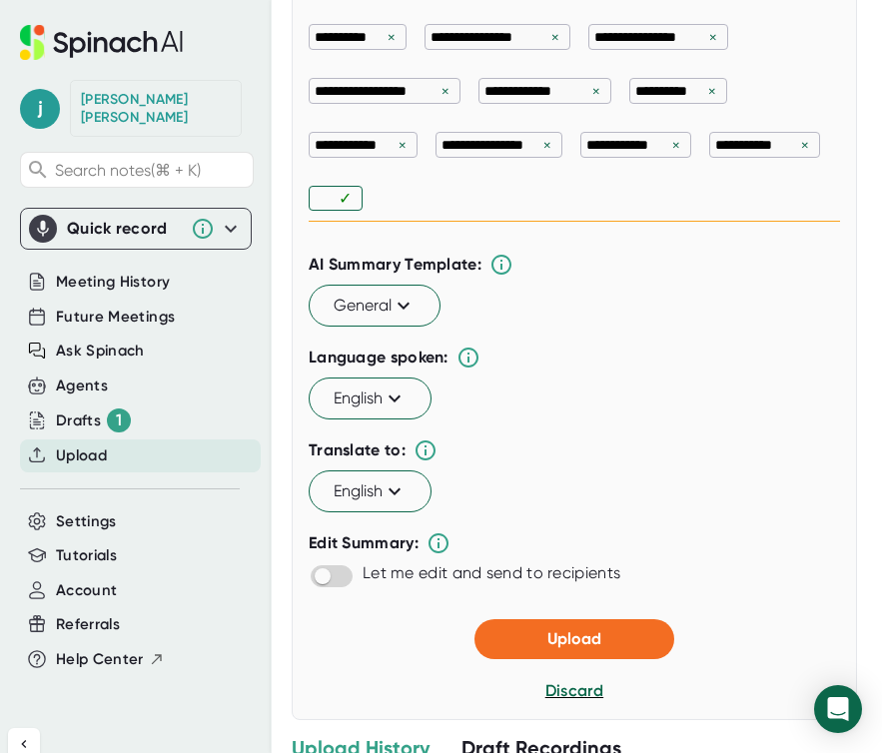
scroll to position [687, 0]
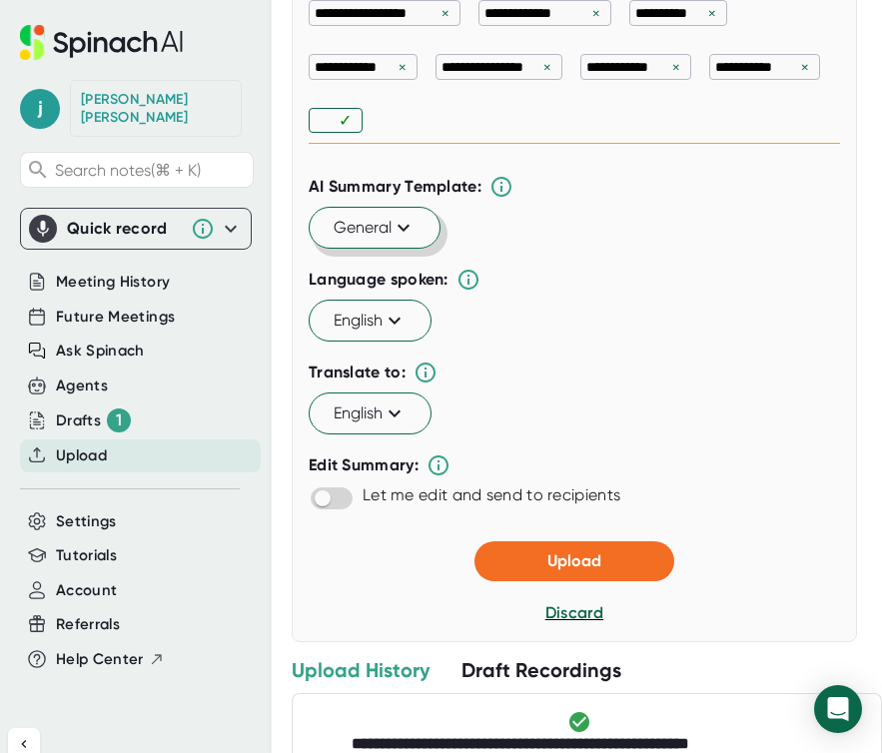
click at [356, 240] on span "General" at bounding box center [374, 228] width 82 height 24
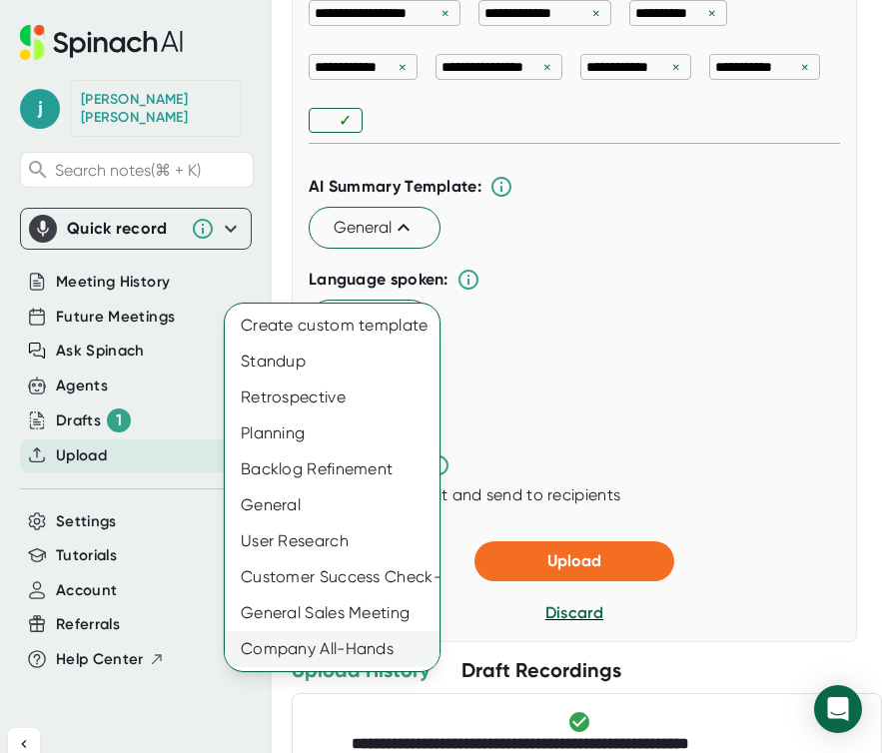
click at [373, 640] on div "Company All-Hands" at bounding box center [332, 649] width 215 height 36
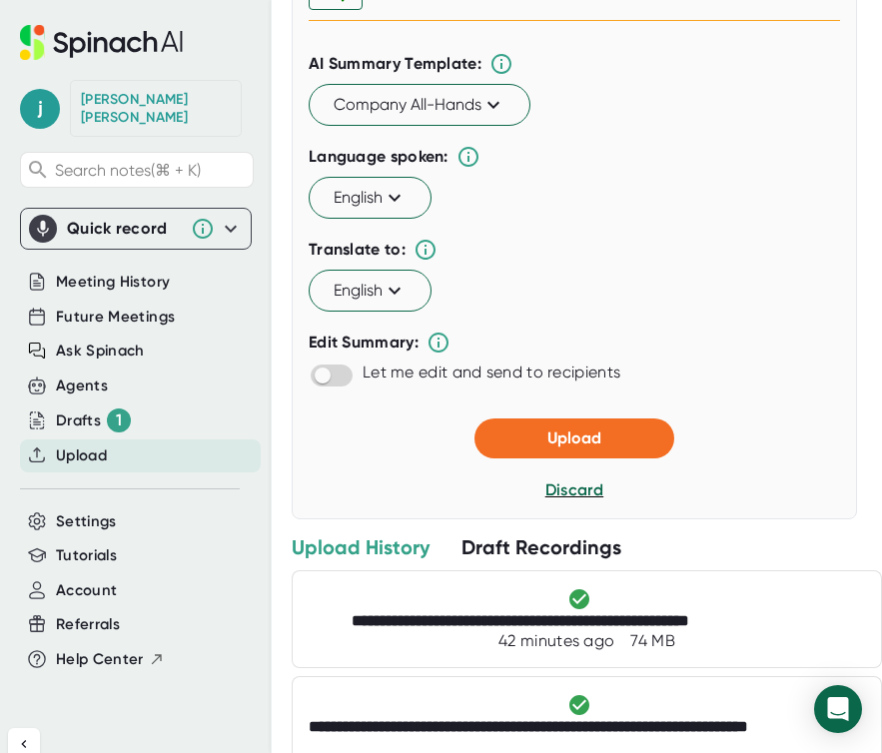
scroll to position [833, 0]
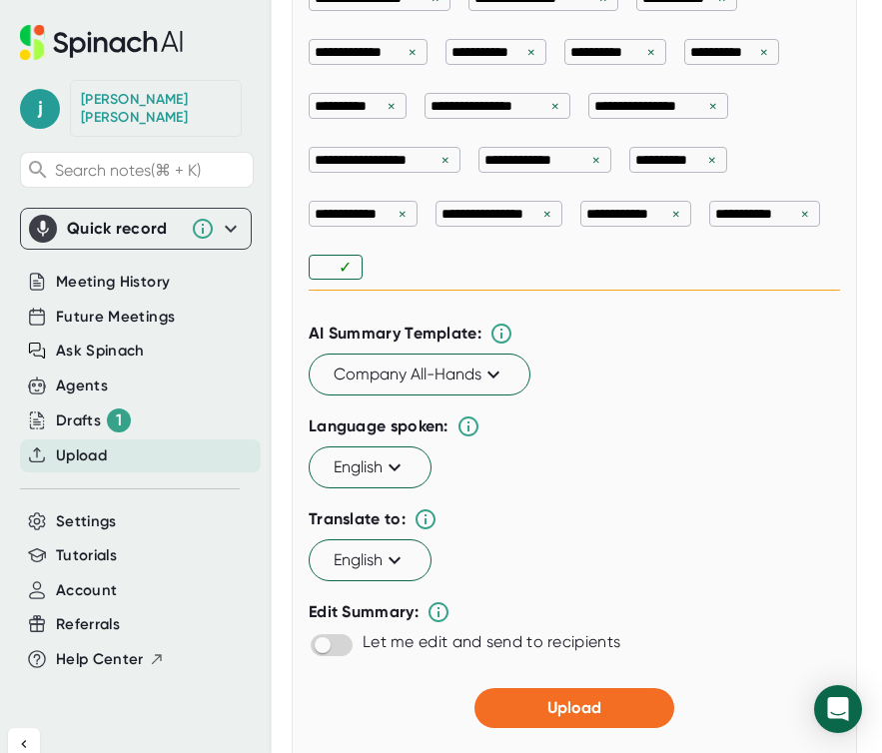
scroll to position [745, 0]
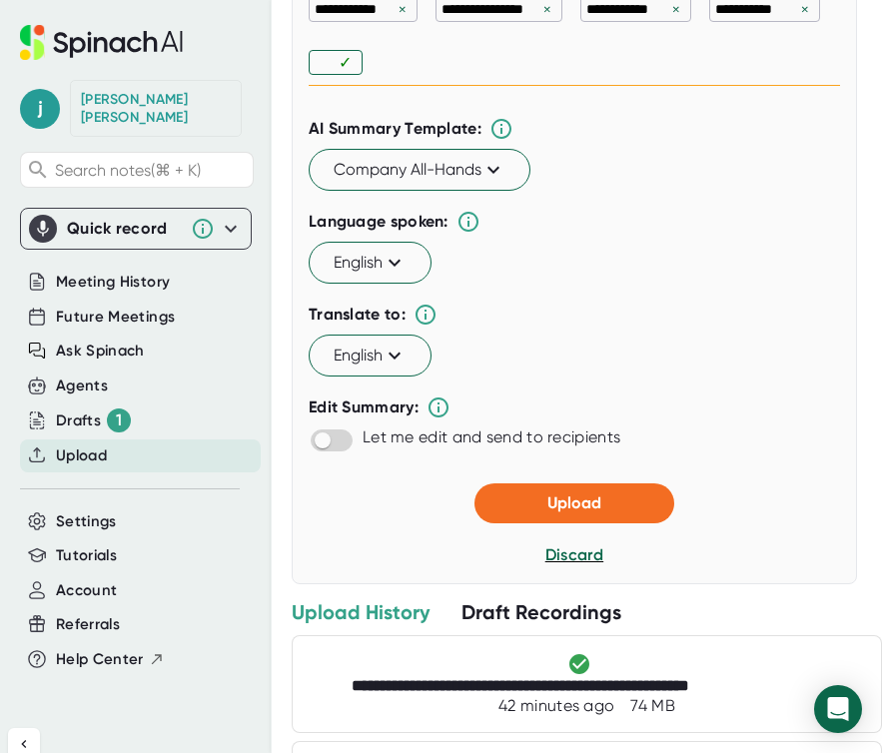
click at [586, 512] on span "Upload" at bounding box center [574, 502] width 54 height 19
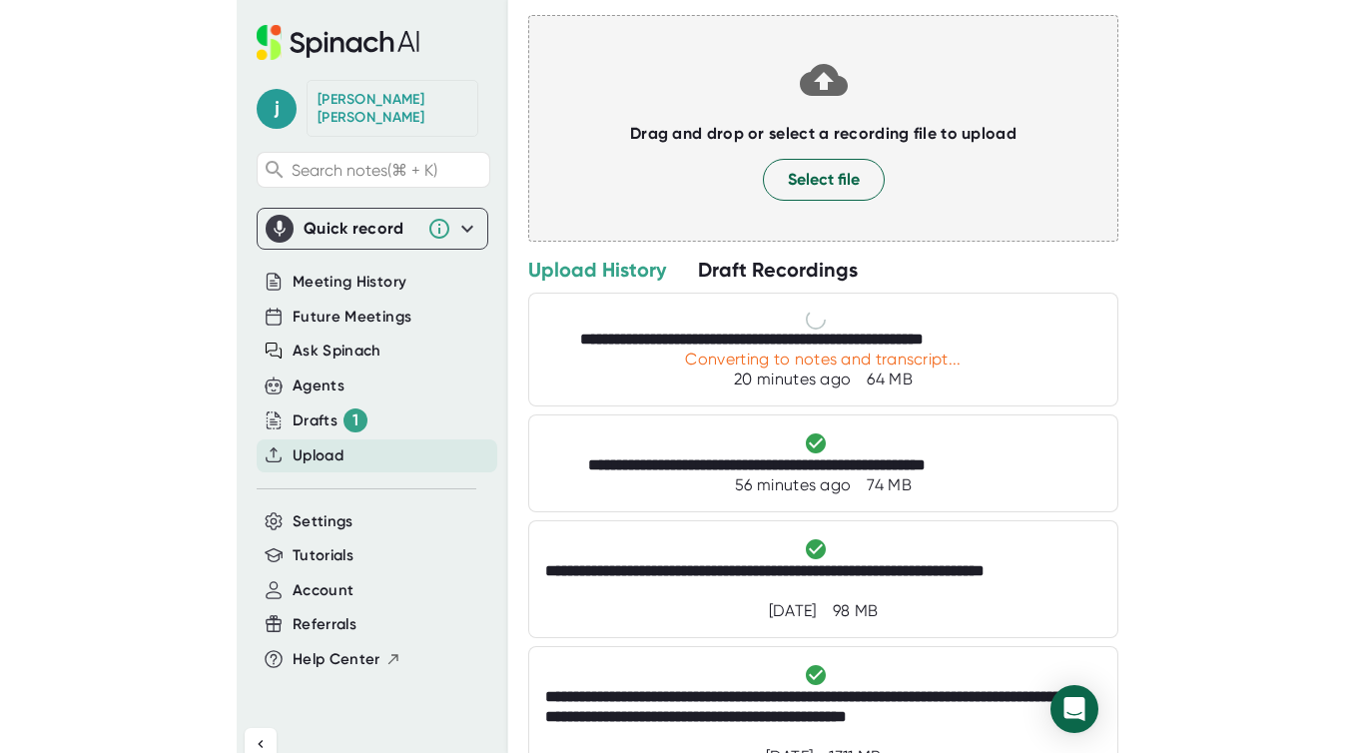
scroll to position [109, 0]
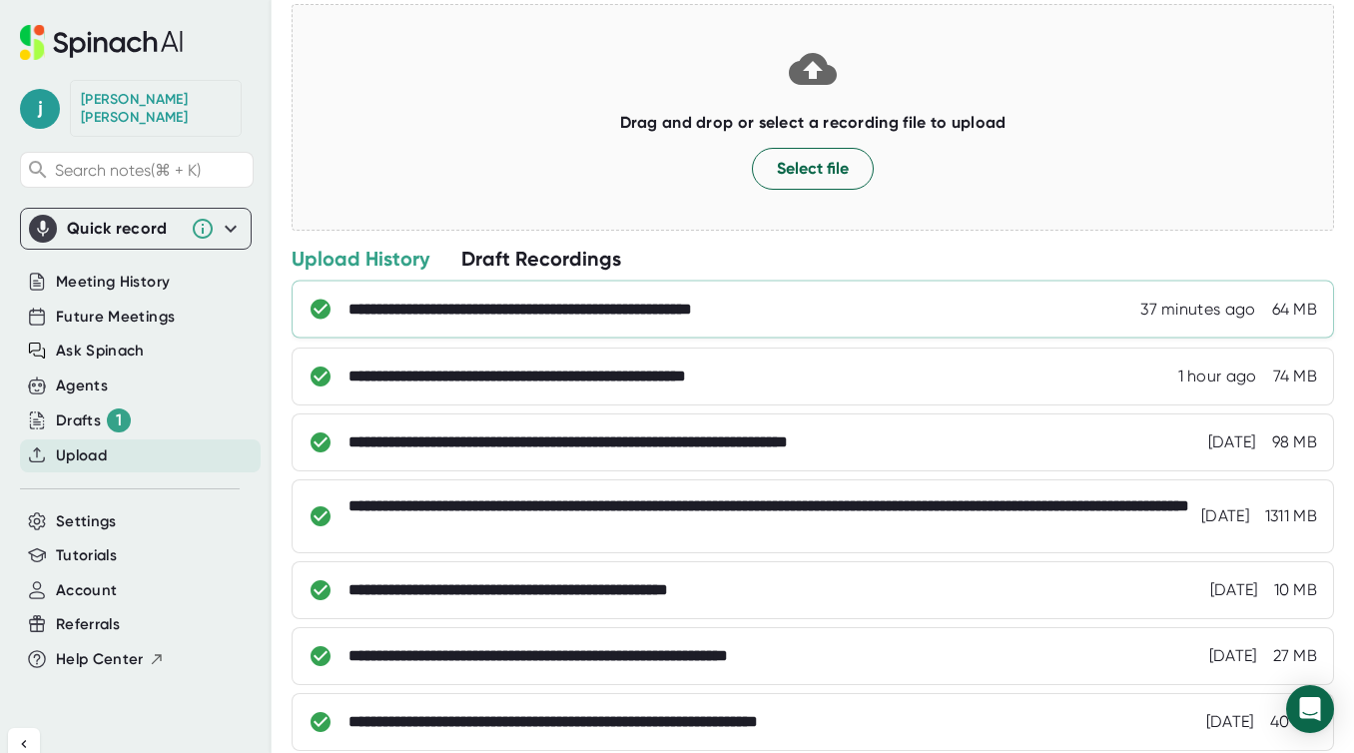
click at [881, 312] on div "**********" at bounding box center [832, 310] width 969 height 20
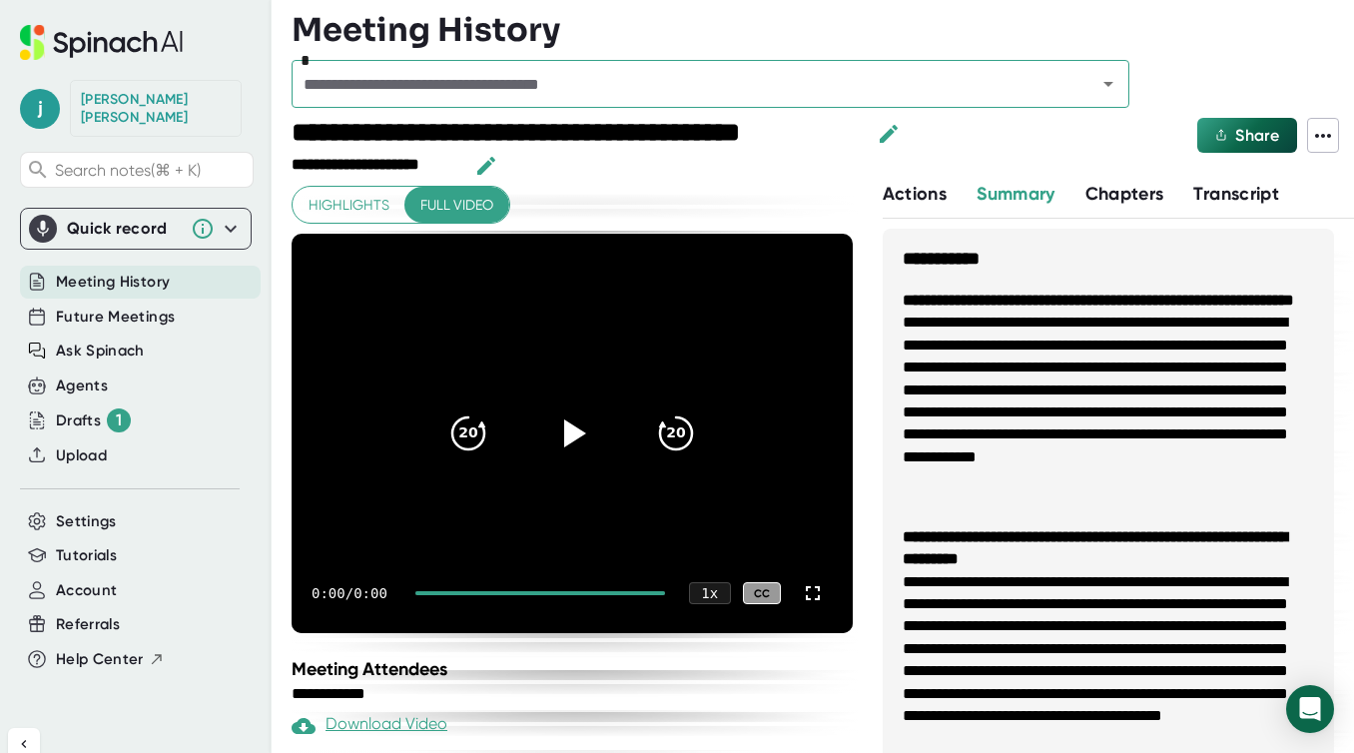
click at [881, 203] on span "Transcript" at bounding box center [1236, 194] width 86 height 22
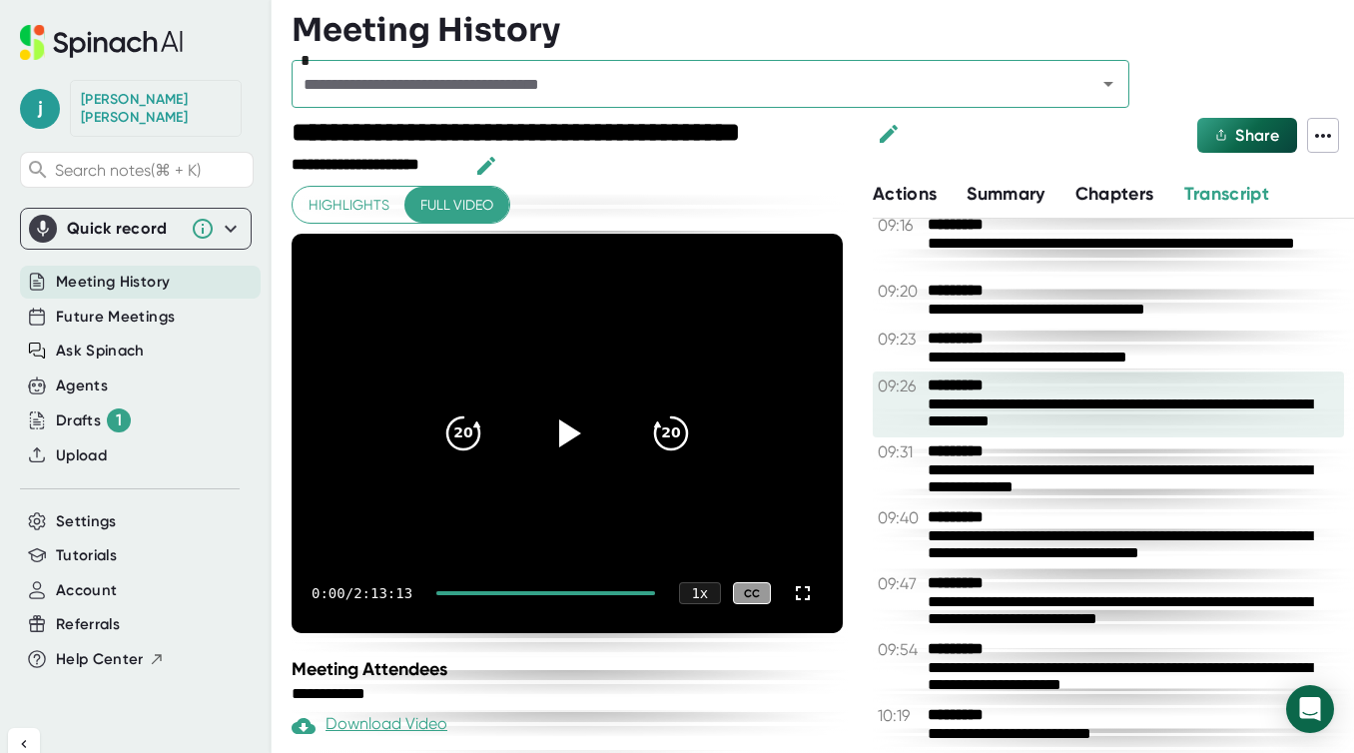
scroll to position [5146, 0]
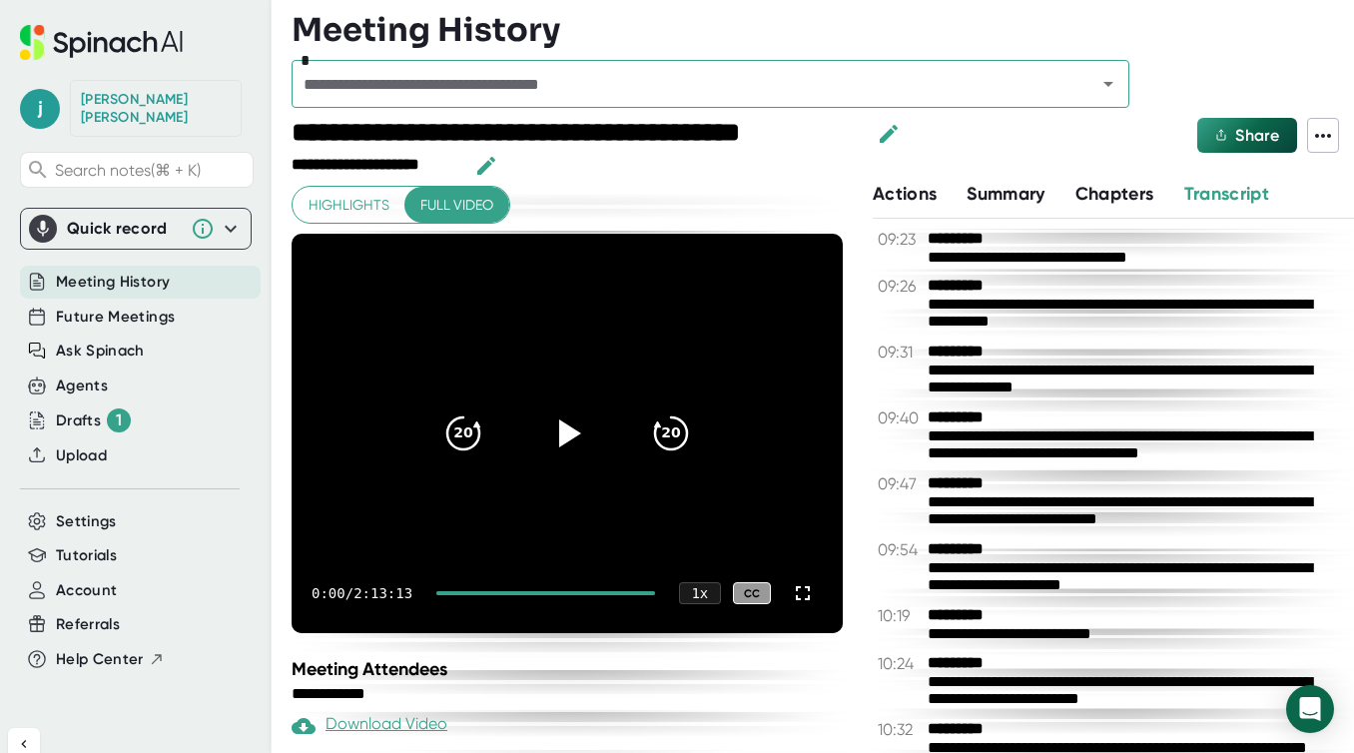
click at [881, 142] on icon at bounding box center [1323, 136] width 24 height 24
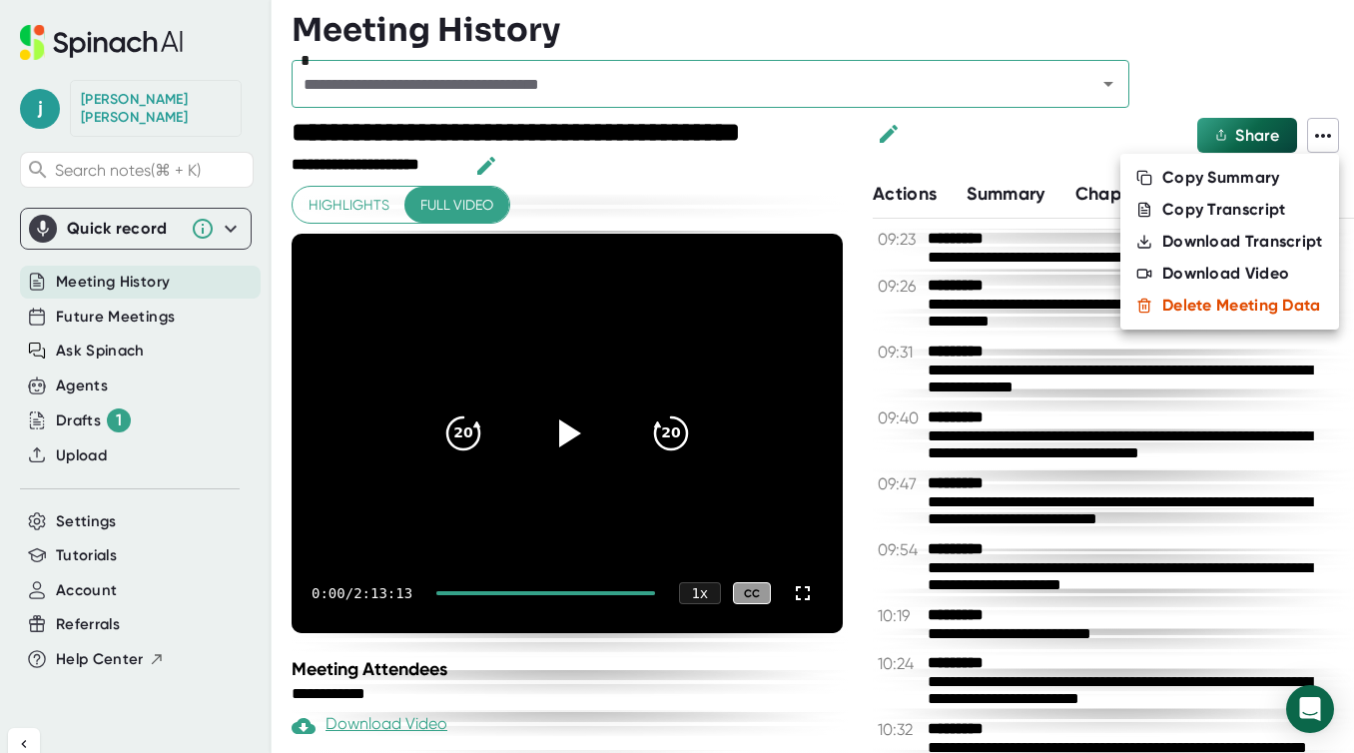
click at [881, 215] on div "Copy Transcript" at bounding box center [1224, 210] width 124 height 20
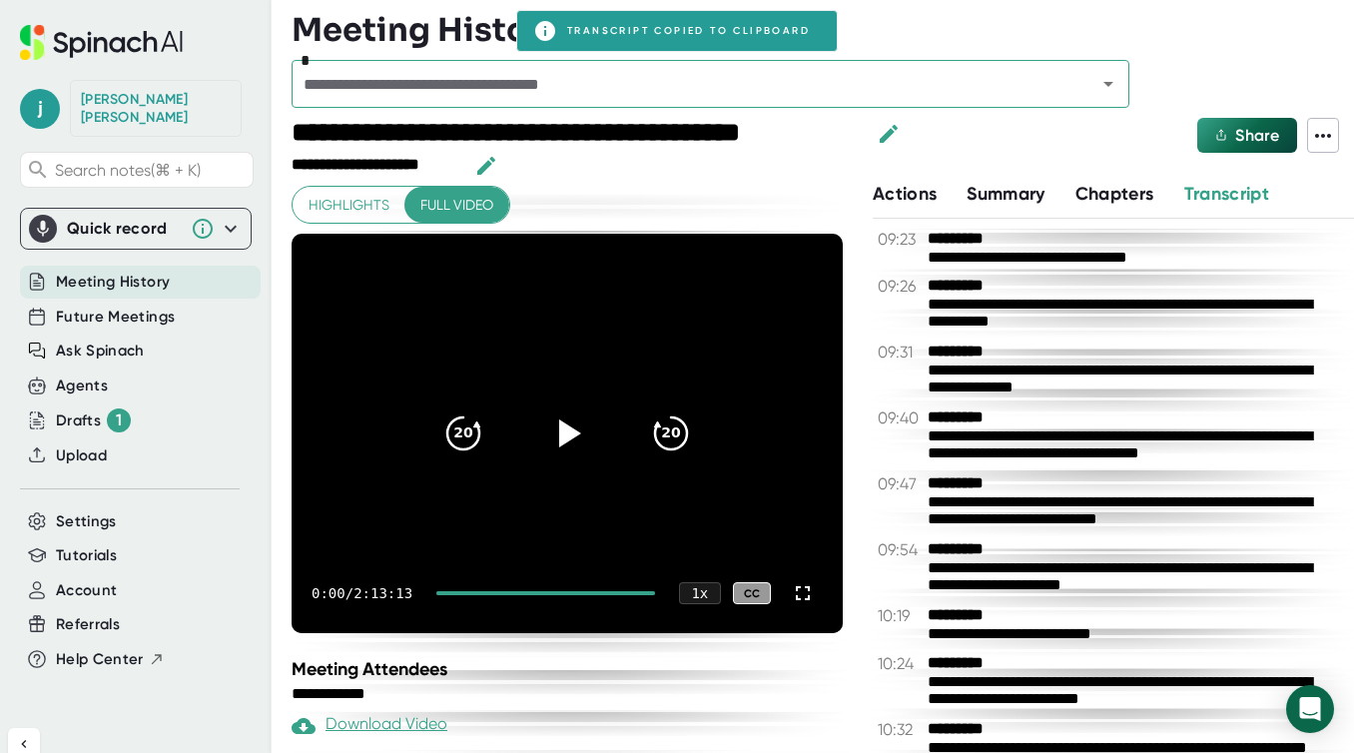
scroll to position [10, 0]
